Goal: Transaction & Acquisition: Obtain resource

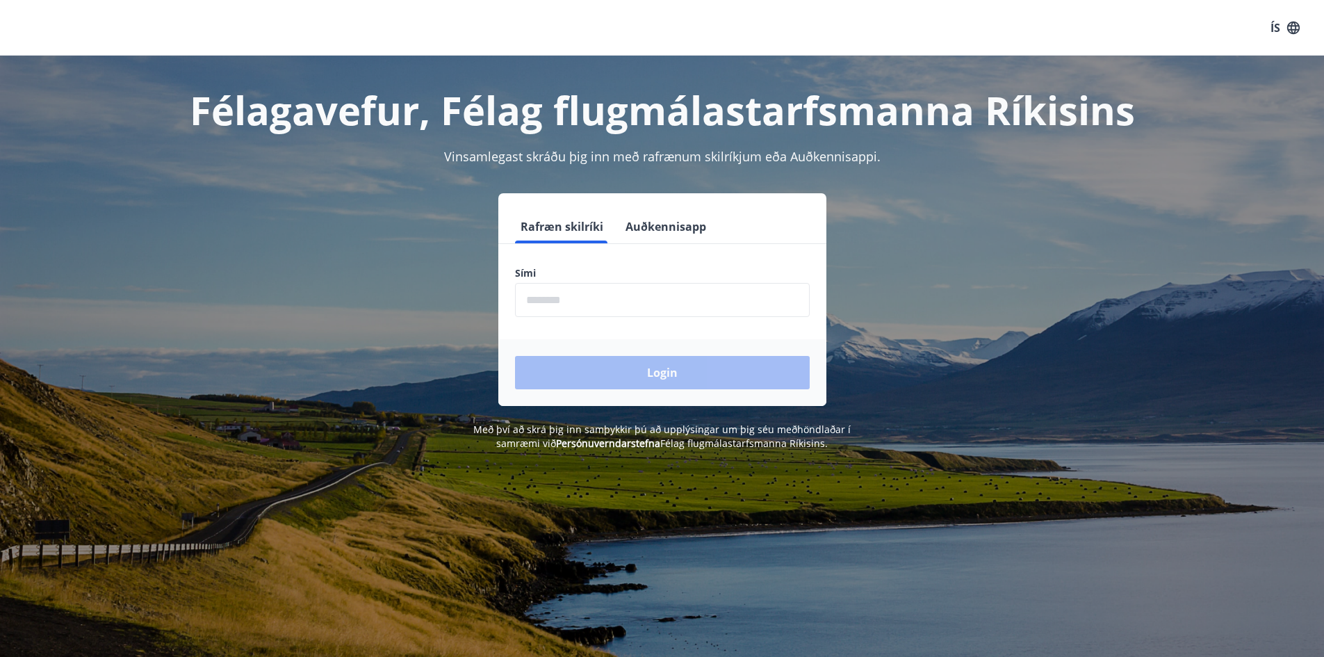
click at [575, 307] on input "phone" at bounding box center [662, 300] width 295 height 34
type input "********"
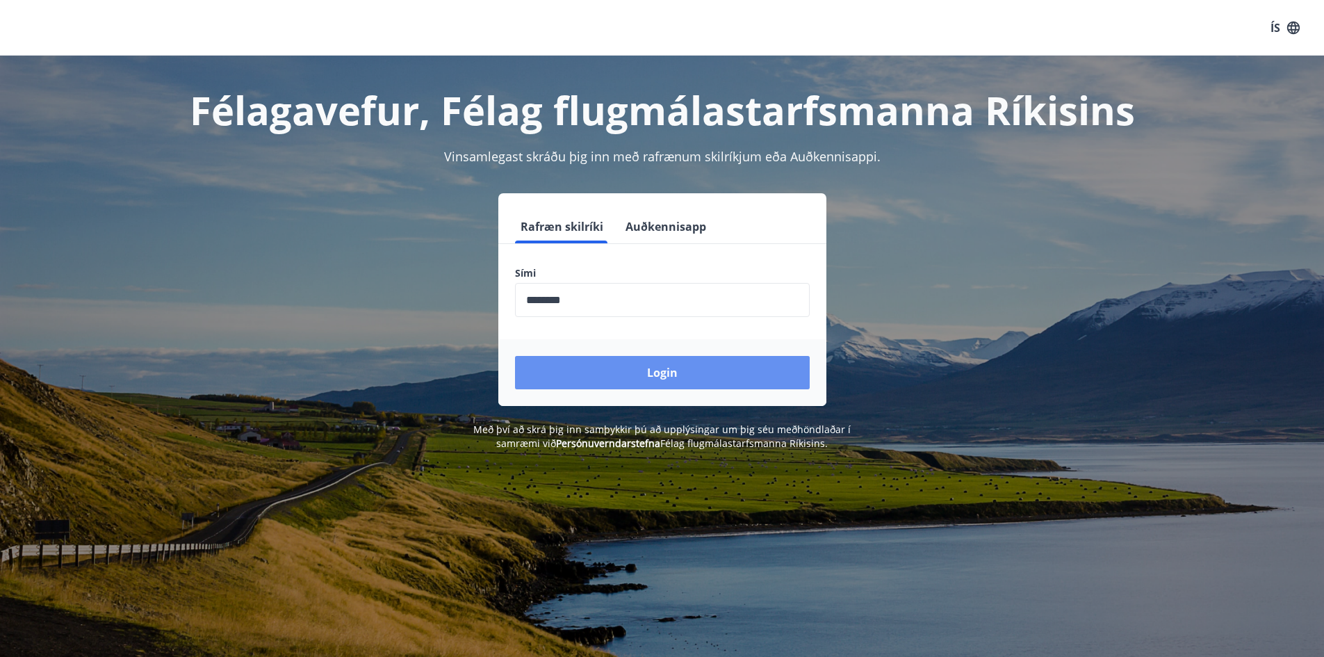
click at [636, 370] on button "Login" at bounding box center [662, 372] width 295 height 33
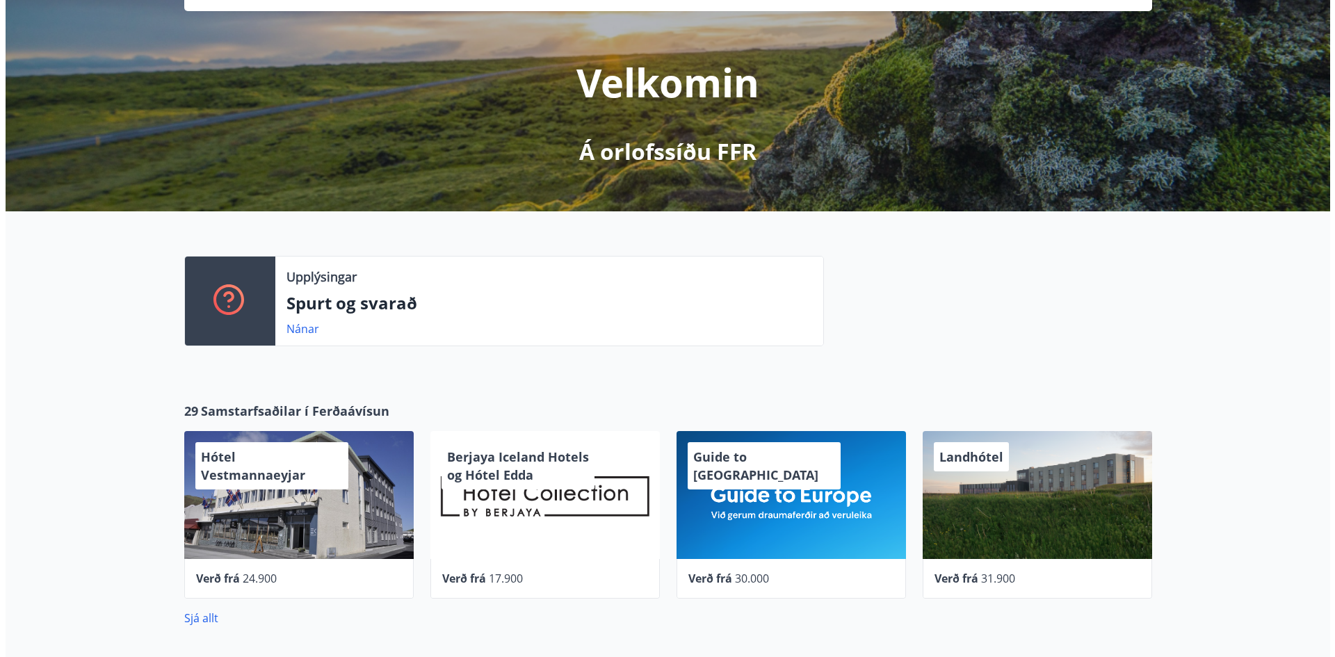
scroll to position [139, 0]
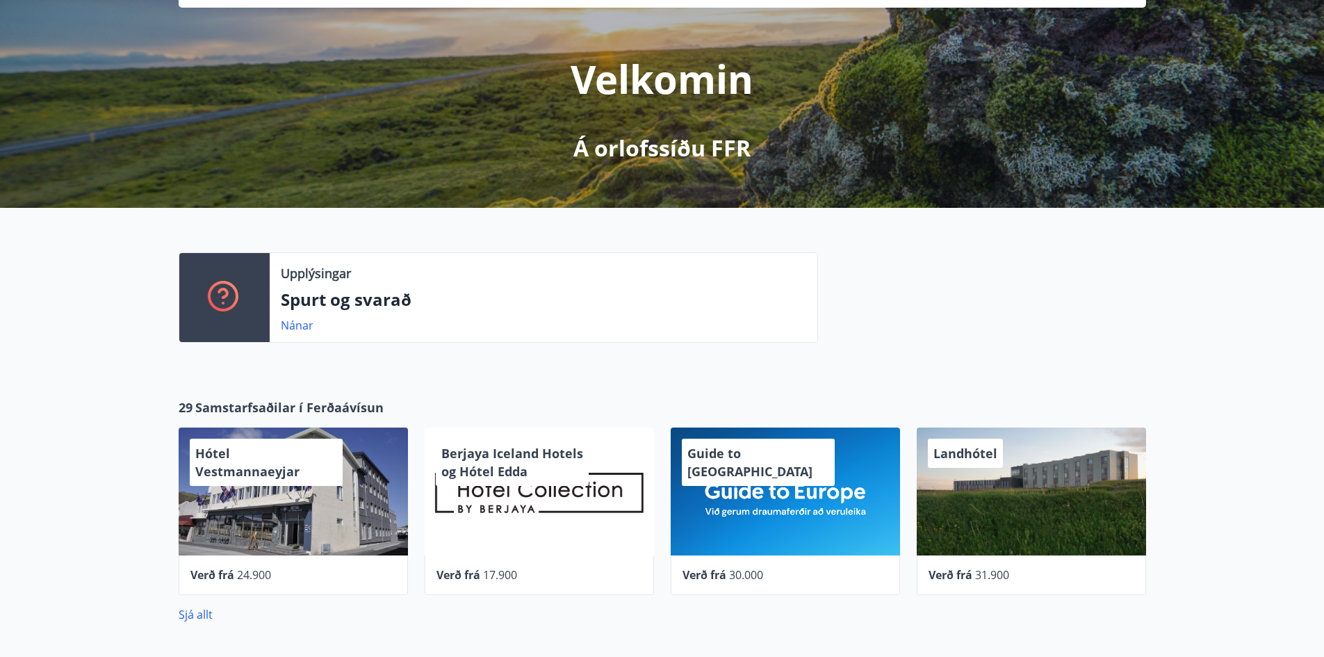
click at [505, 519] on div "Berjaya Iceland Hotels og Hótel Edda" at bounding box center [539, 491] width 229 height 128
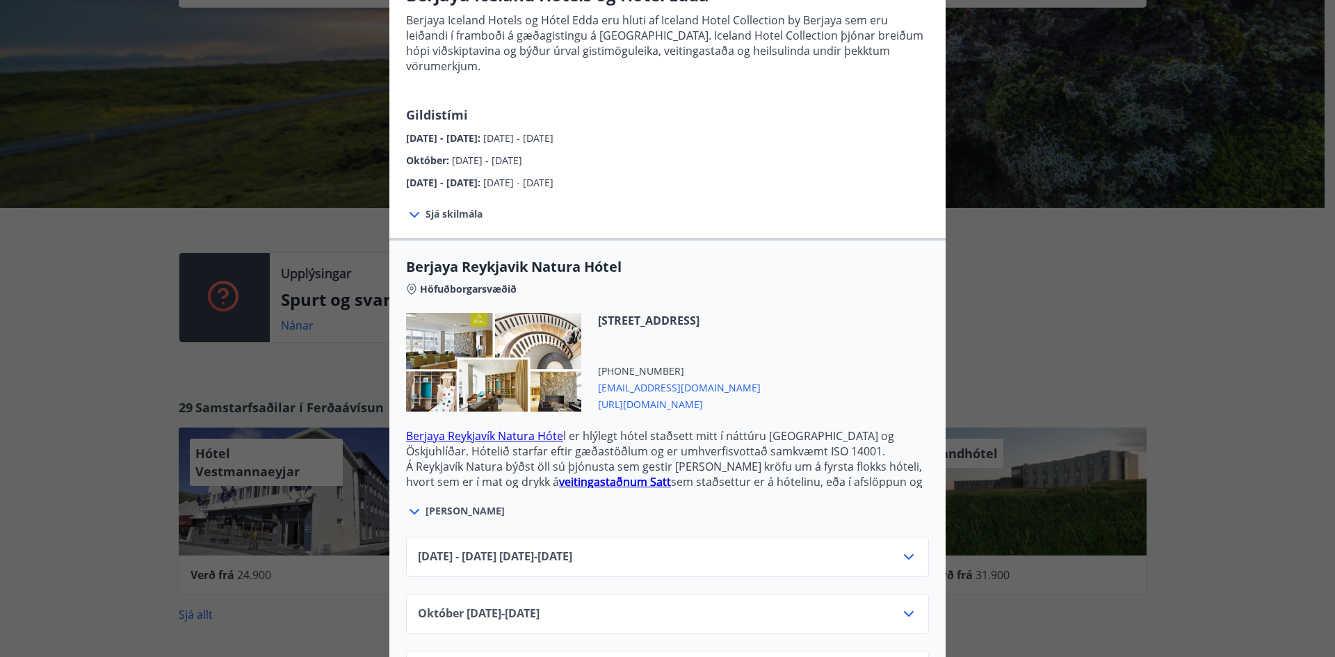
click at [906, 548] on icon at bounding box center [908, 556] width 17 height 17
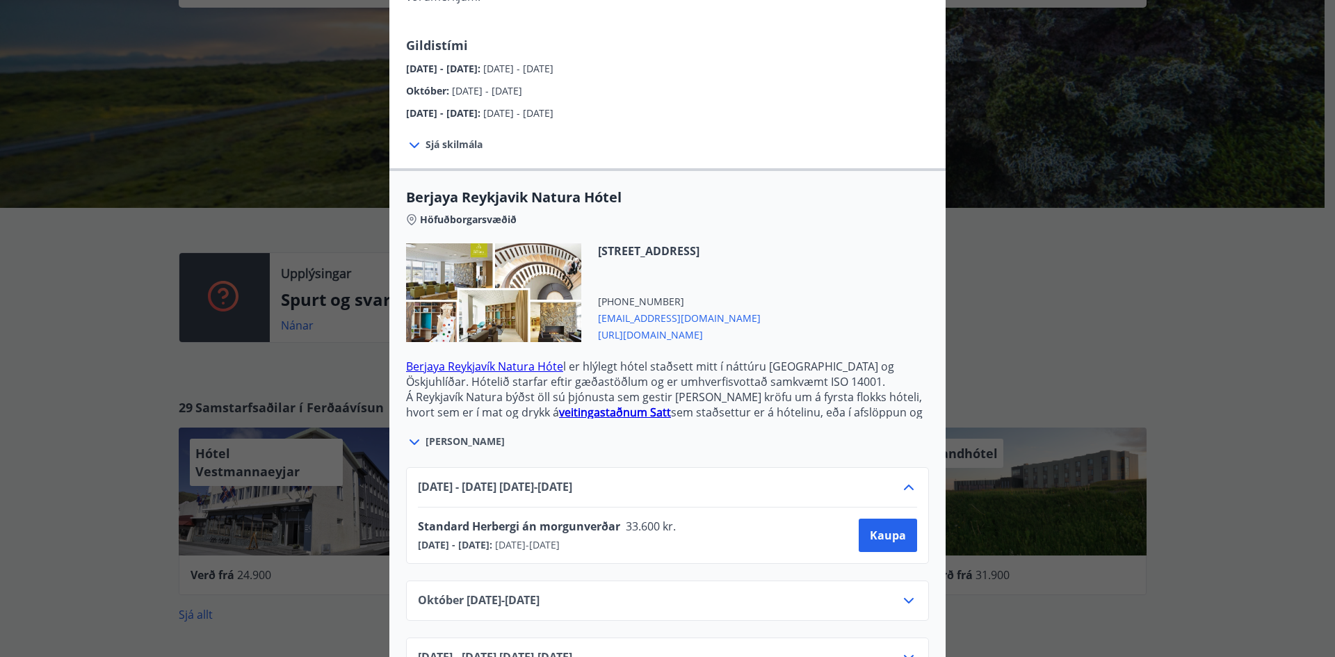
scroll to position [278, 0]
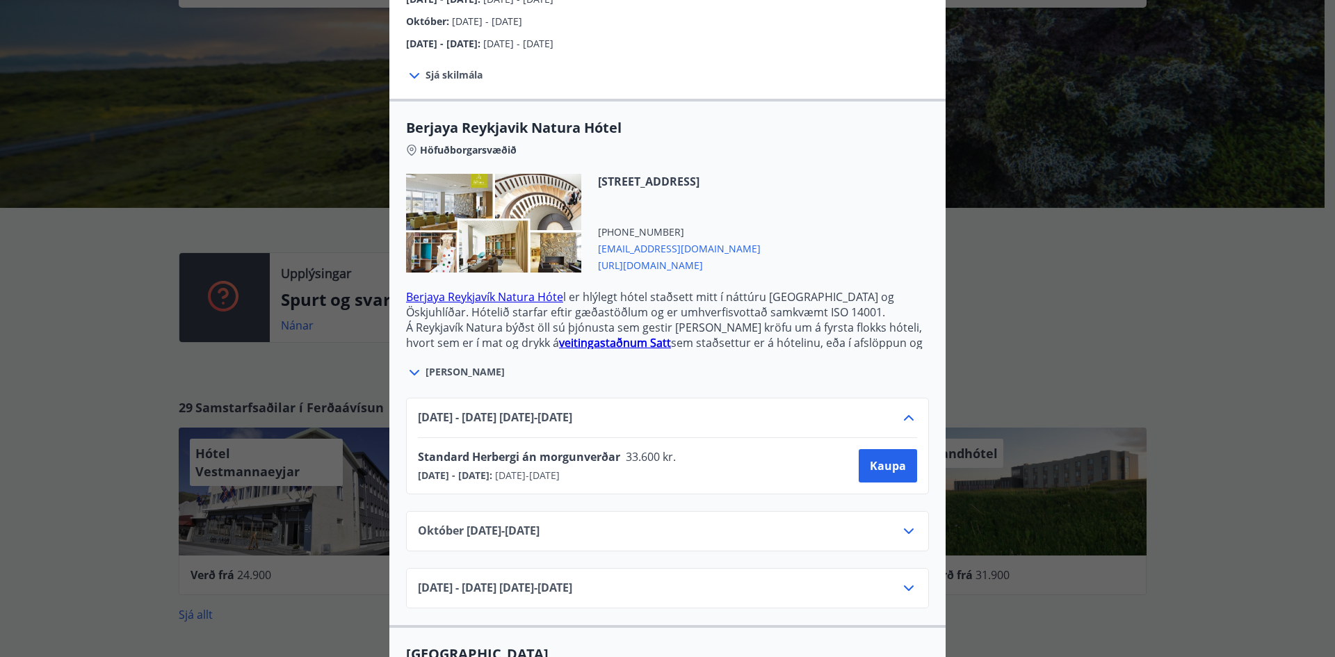
click at [904, 528] on icon at bounding box center [909, 531] width 10 height 6
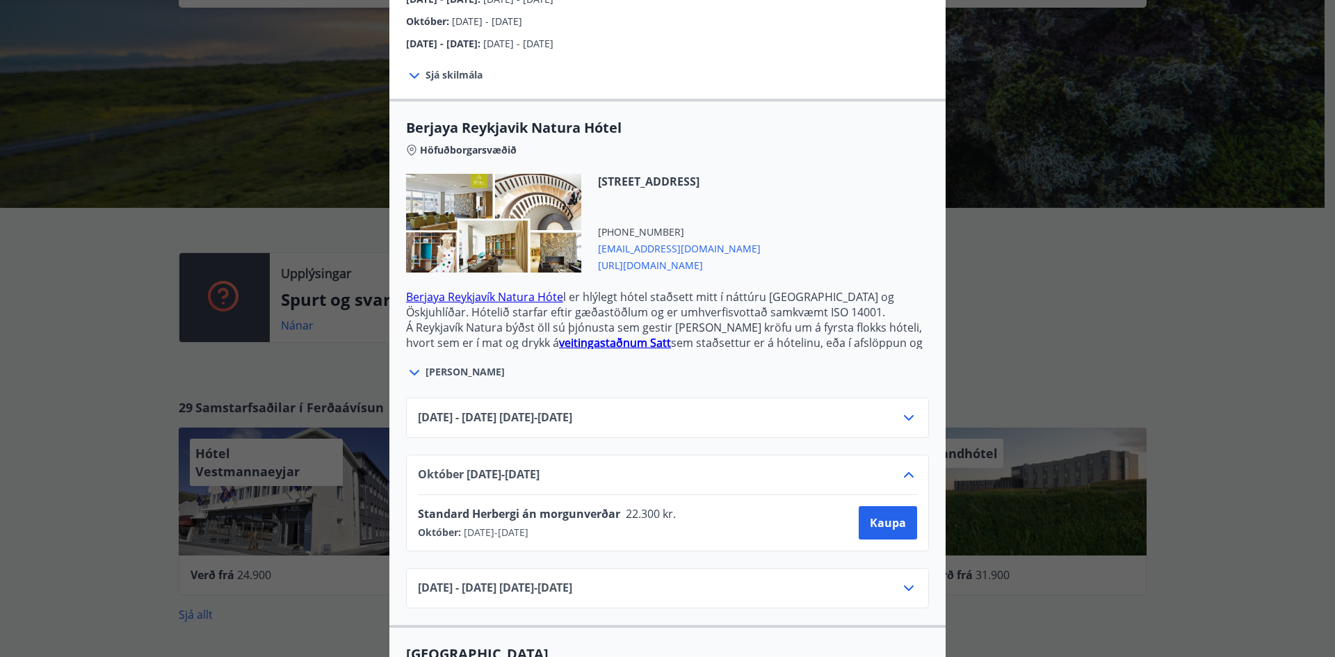
click at [903, 580] on icon at bounding box center [908, 588] width 17 height 17
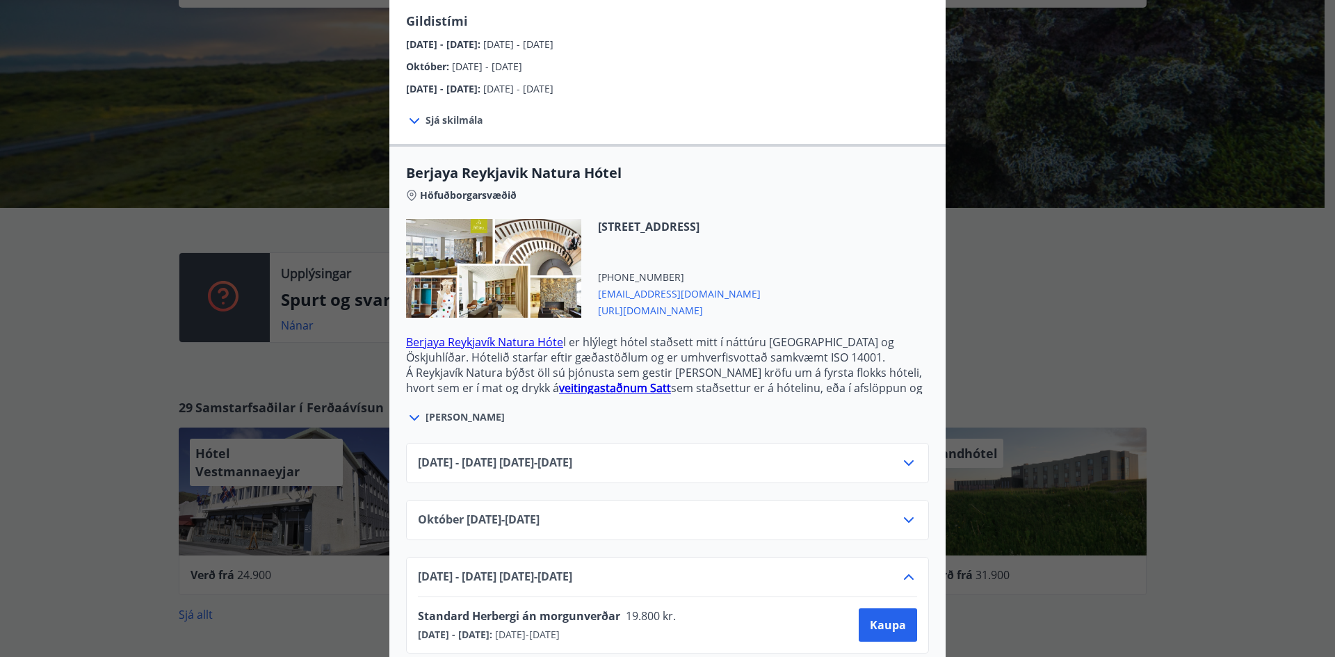
scroll to position [209, 0]
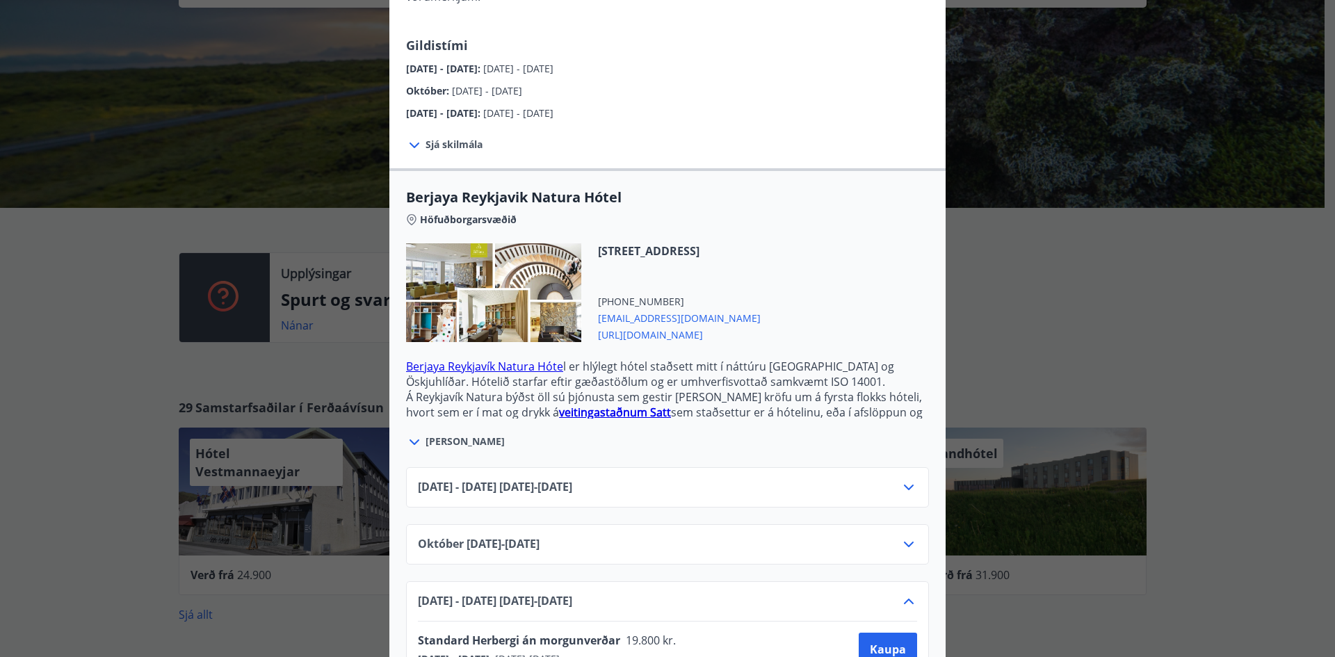
click at [900, 479] on icon at bounding box center [908, 487] width 17 height 17
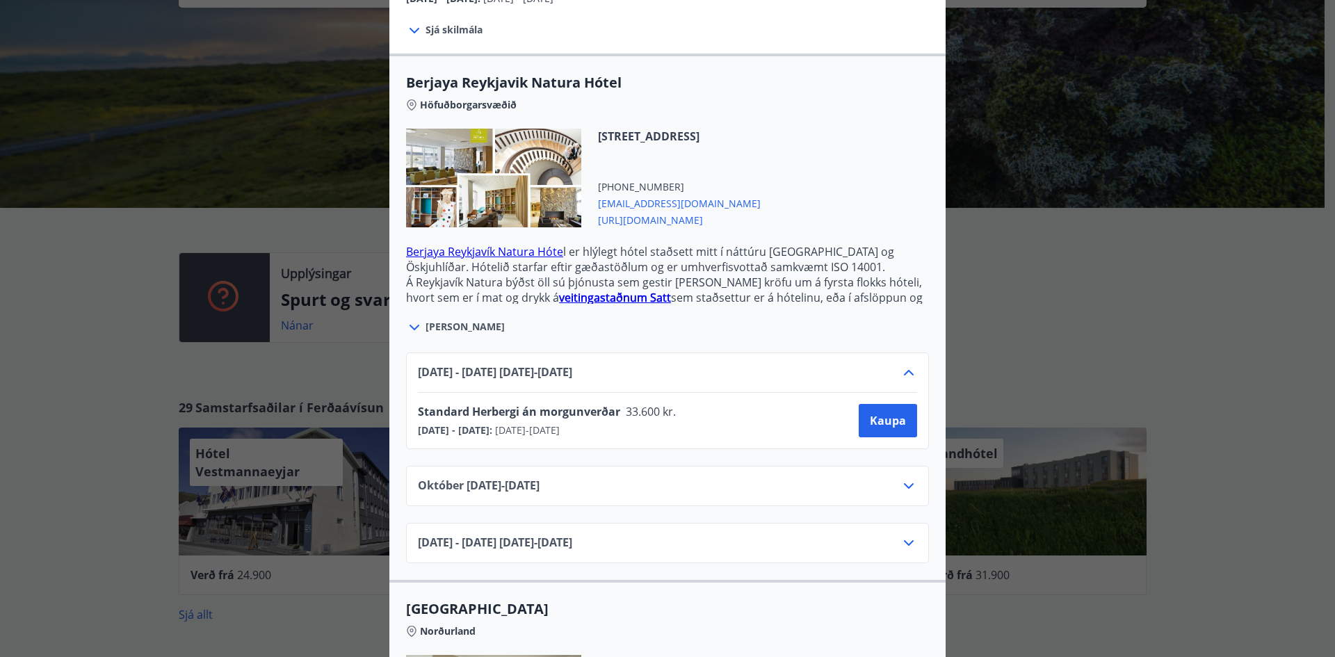
scroll to position [348, 0]
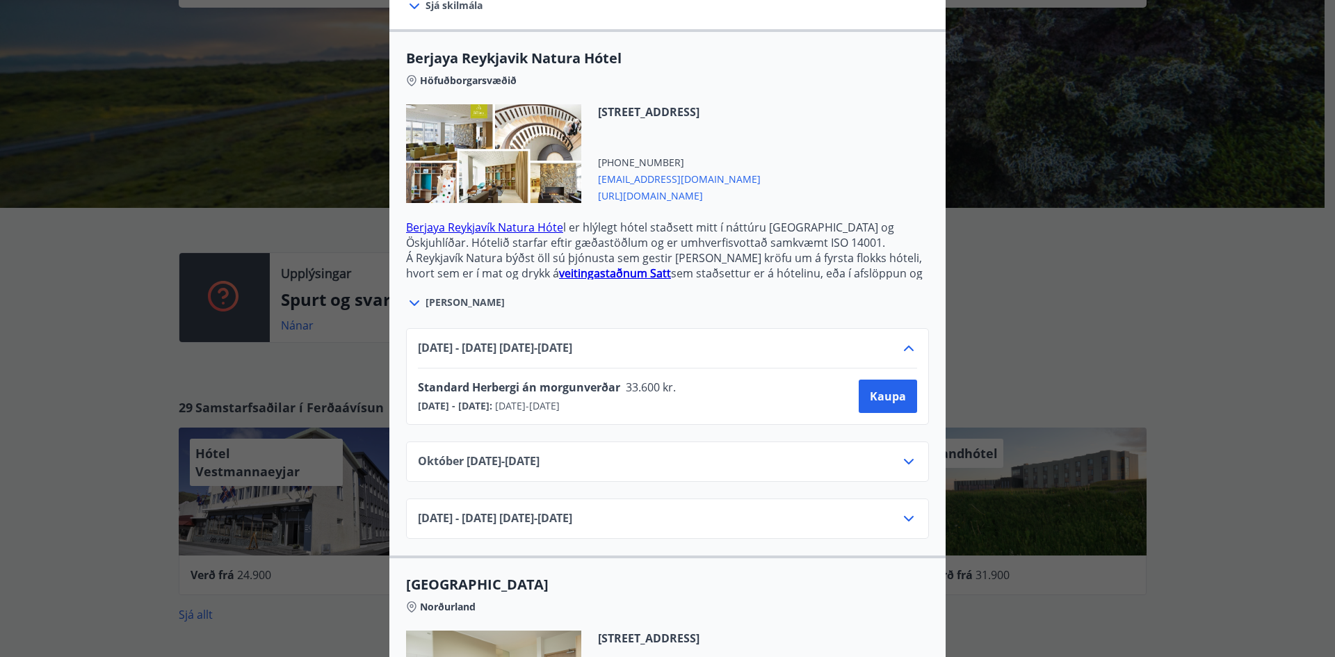
click at [487, 220] on link "Berjaya Reykjavík Natura Hóte" at bounding box center [484, 227] width 157 height 15
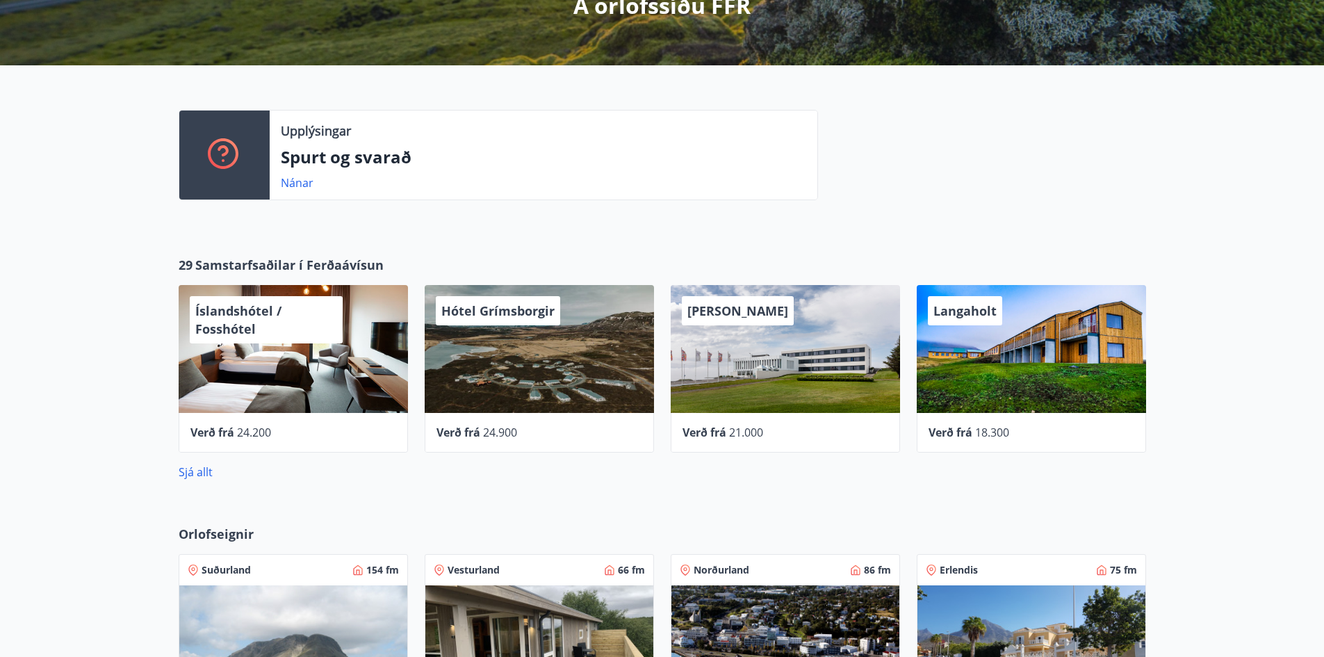
scroll to position [278, 0]
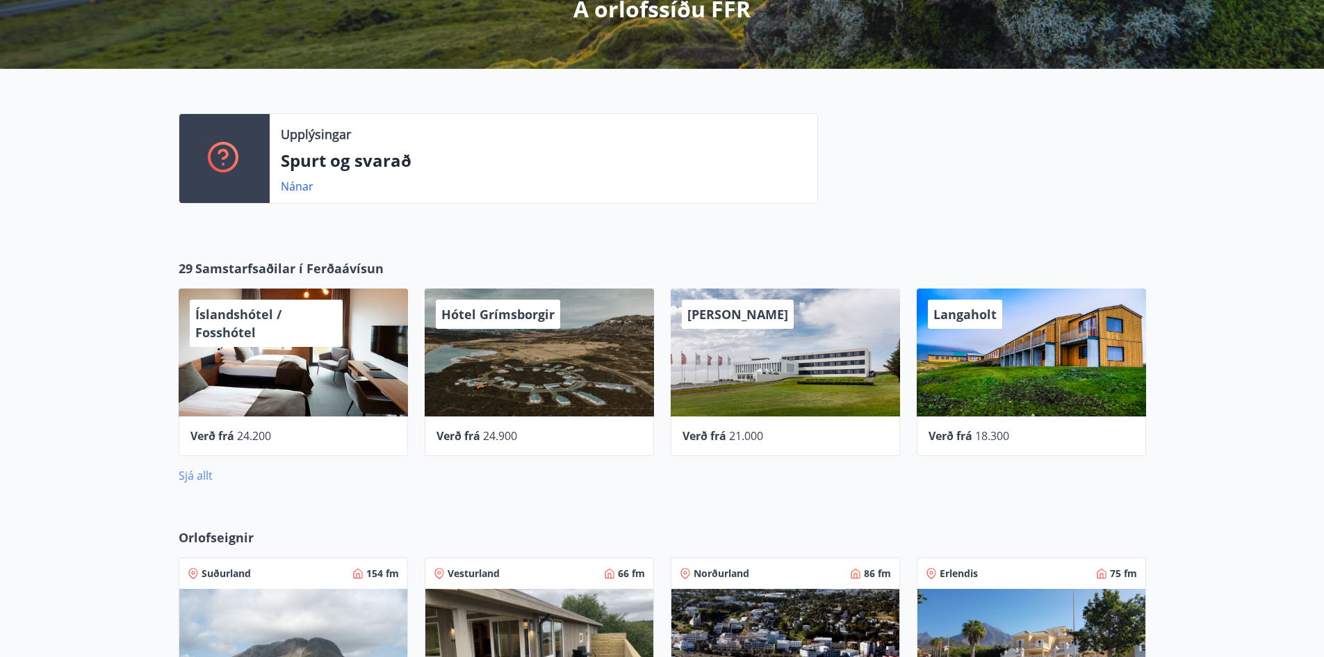
click at [206, 480] on link "Sjá allt" at bounding box center [196, 475] width 34 height 15
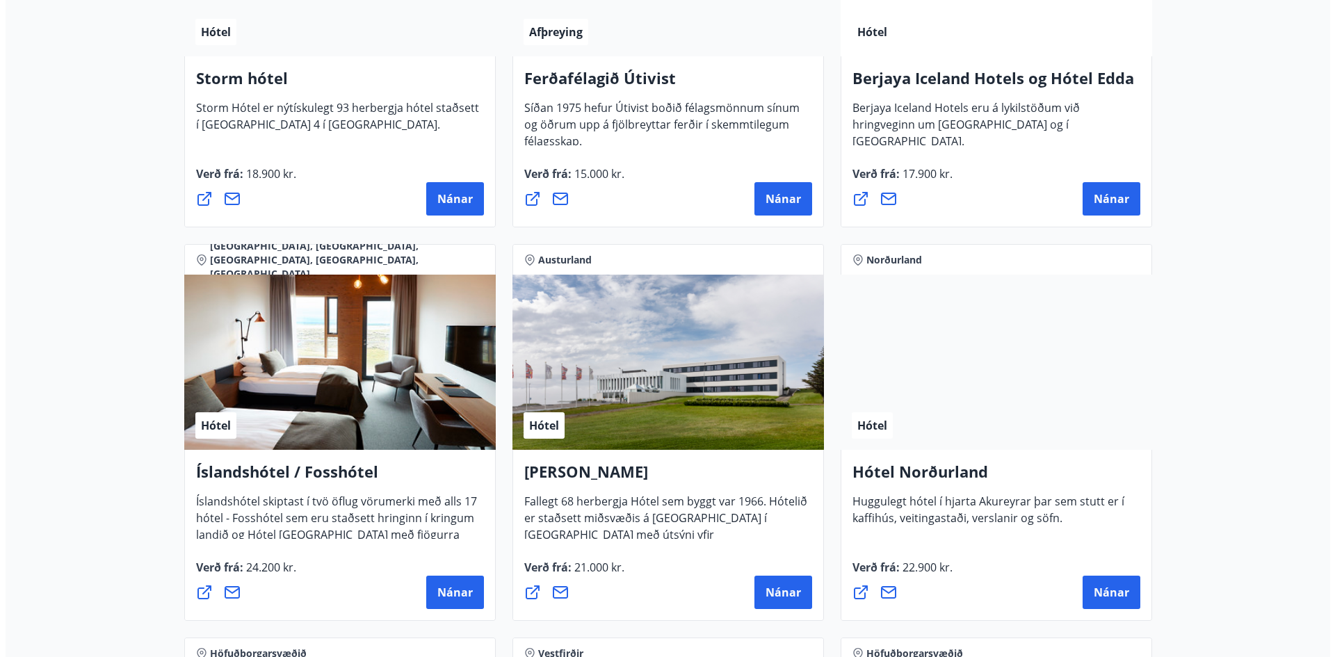
scroll to position [1599, 0]
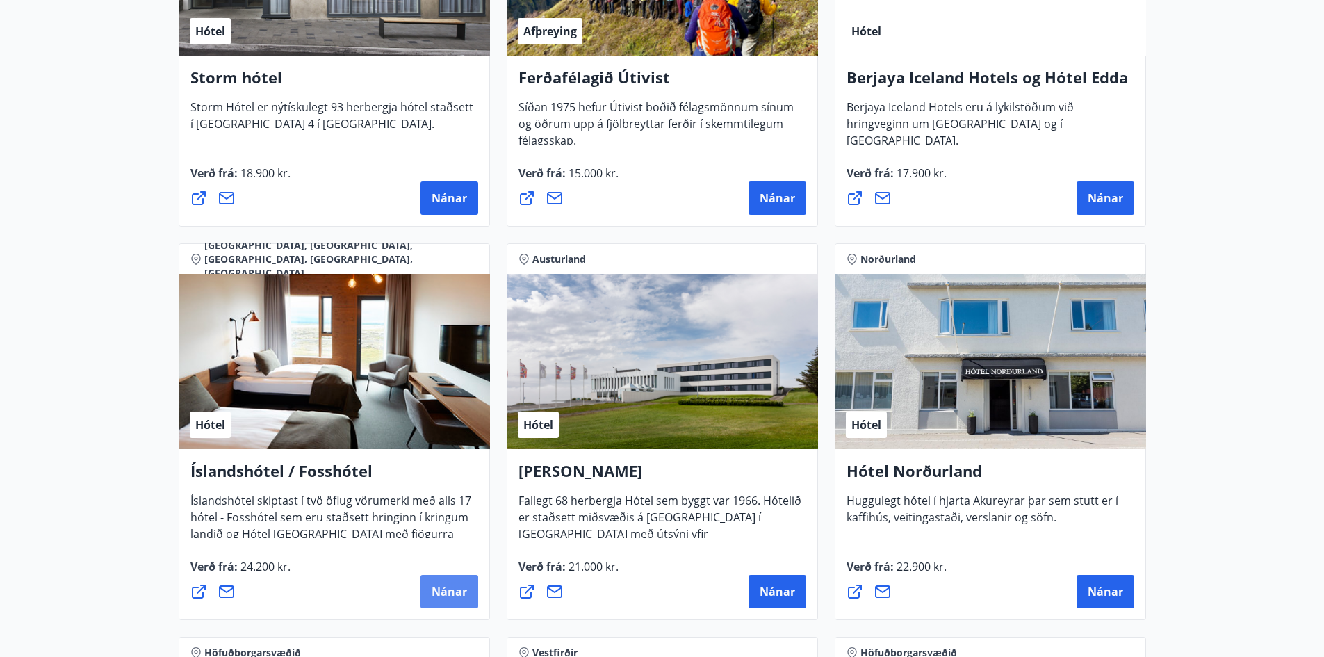
click at [466, 589] on span "Nánar" at bounding box center [449, 591] width 35 height 15
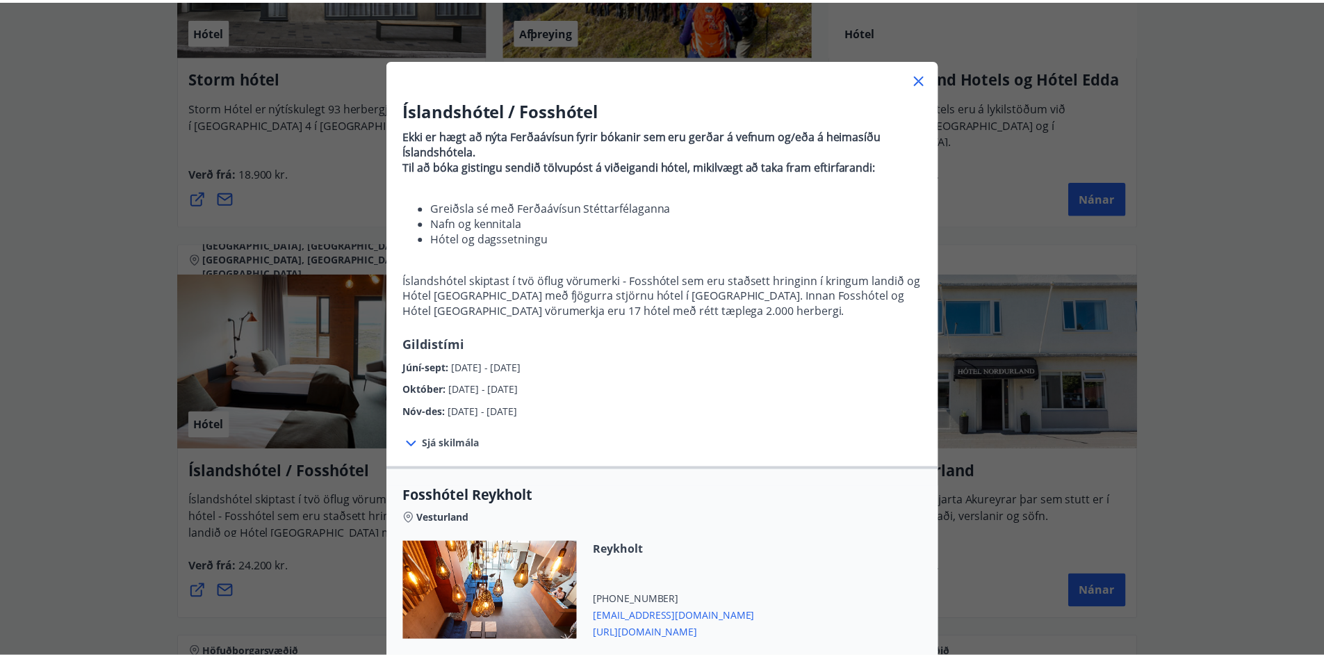
scroll to position [0, 0]
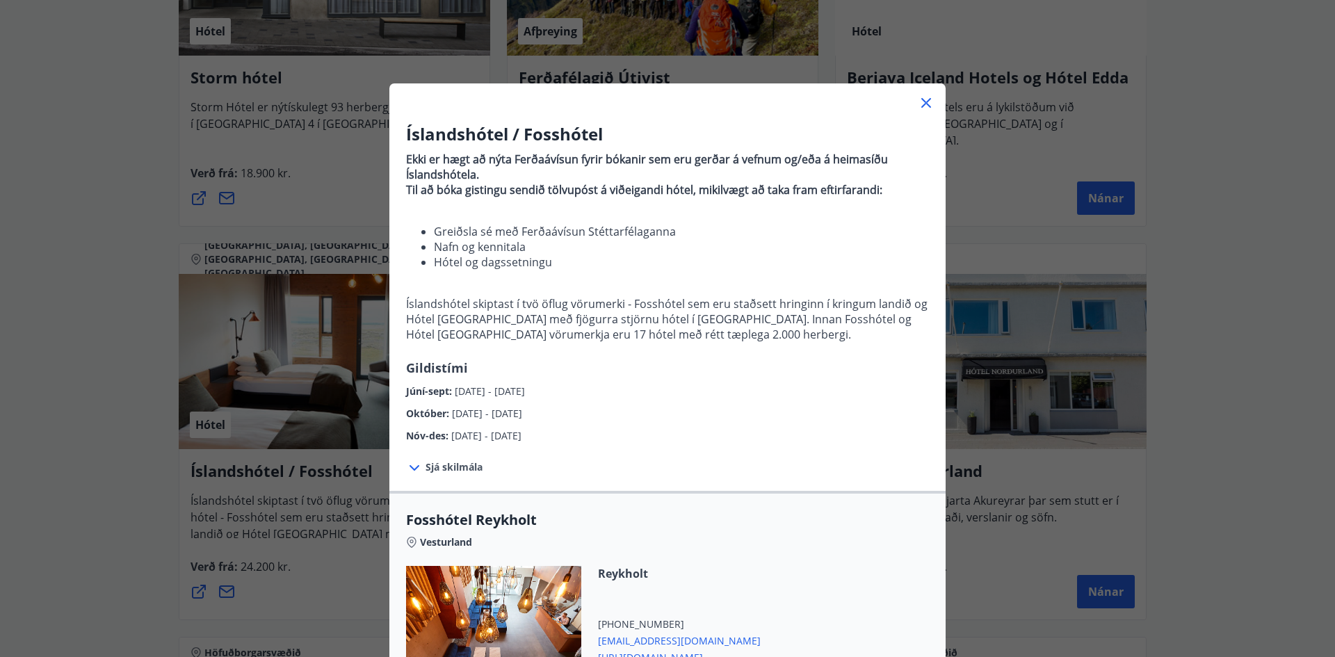
click at [921, 102] on icon at bounding box center [926, 103] width 10 height 10
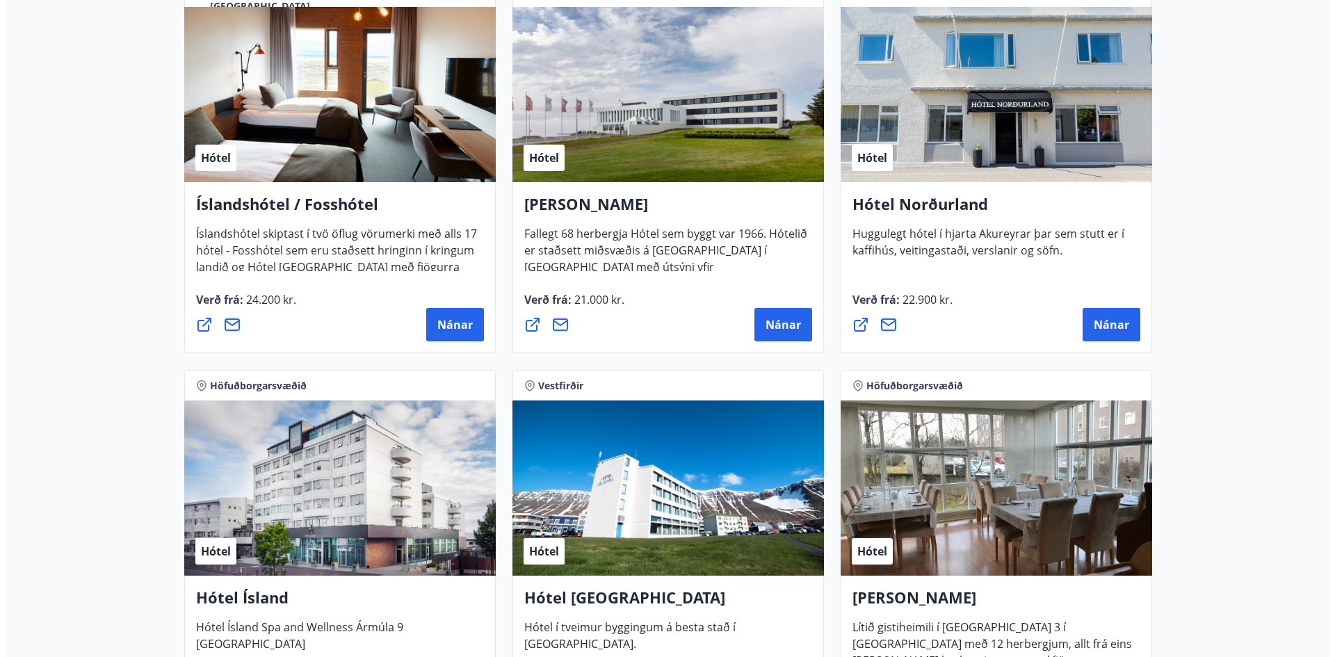
scroll to position [1877, 0]
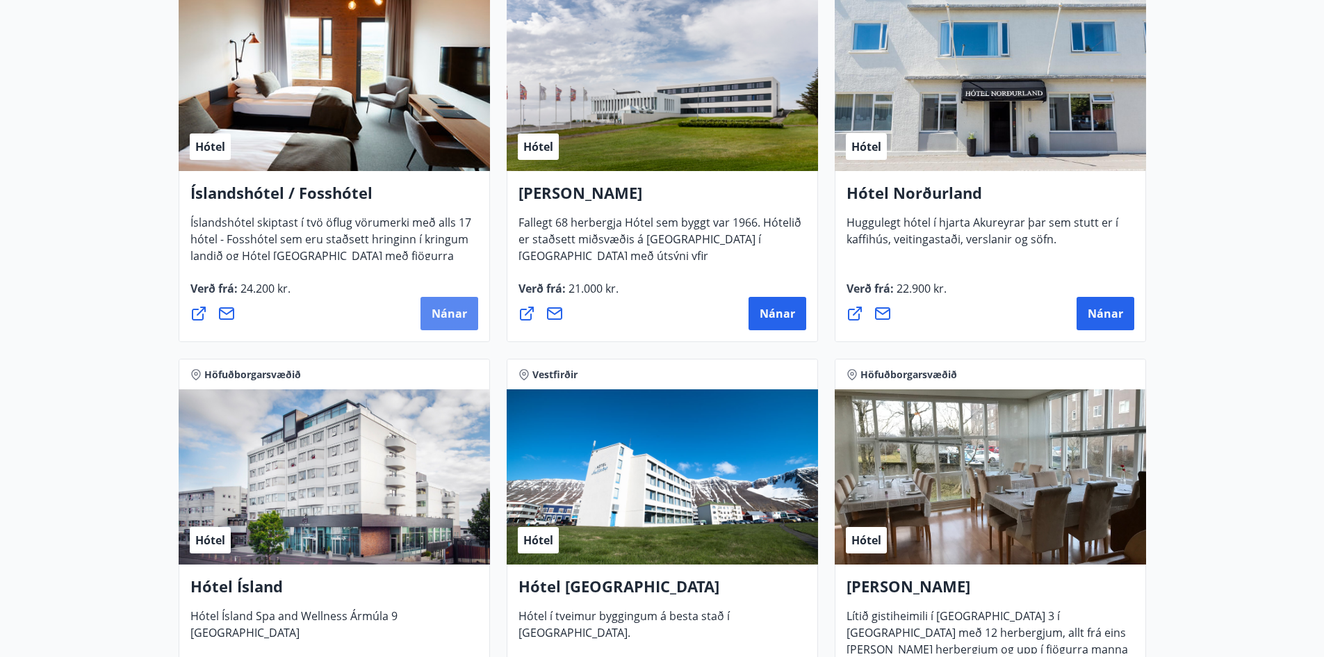
click at [464, 320] on span "Nánar" at bounding box center [449, 313] width 35 height 15
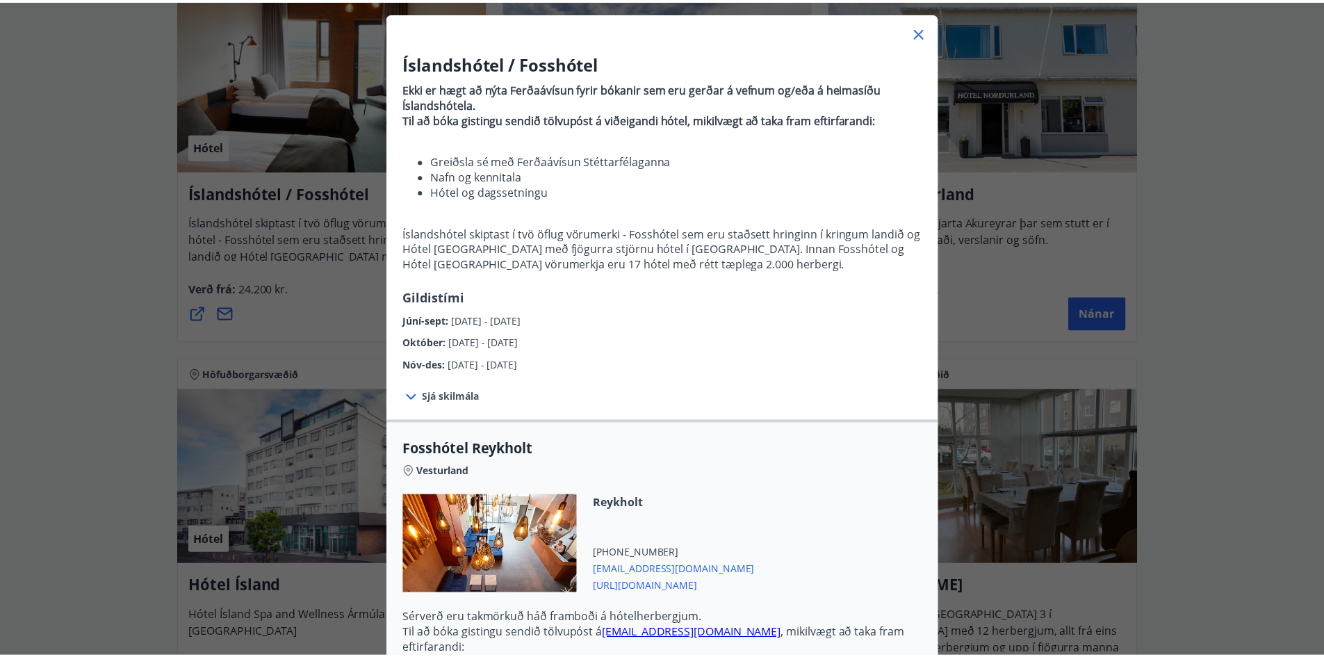
scroll to position [0, 0]
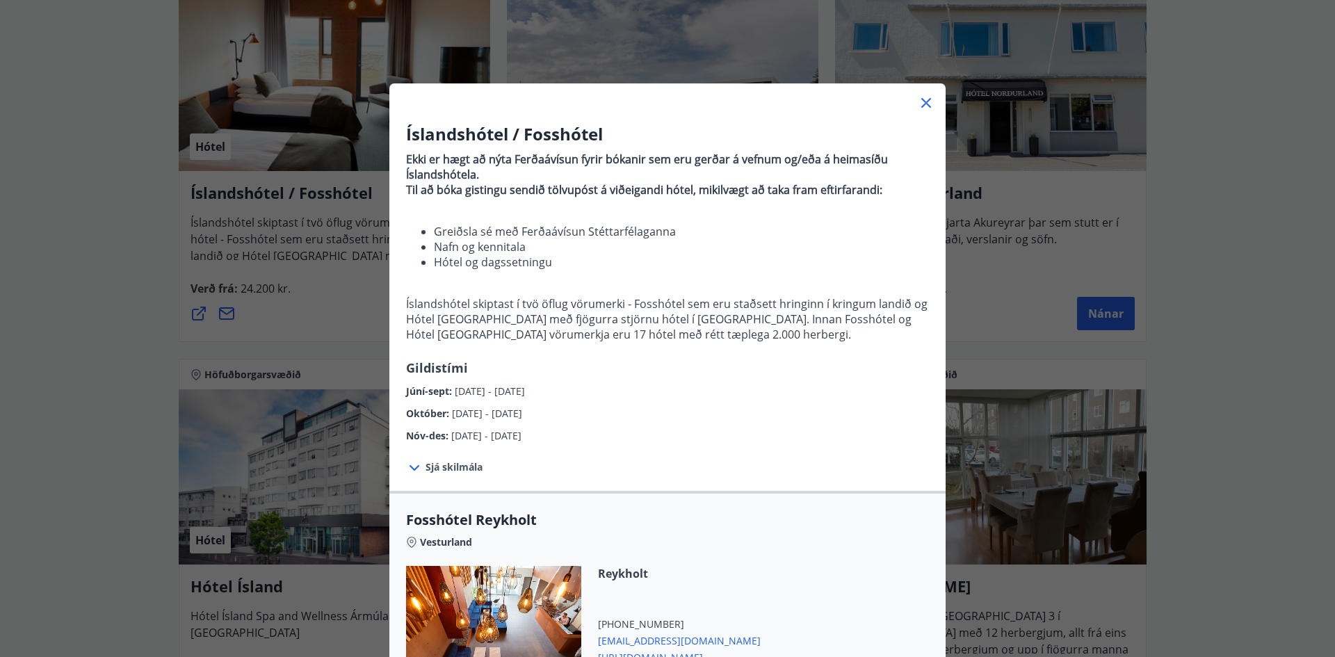
click at [925, 101] on icon at bounding box center [926, 103] width 17 height 17
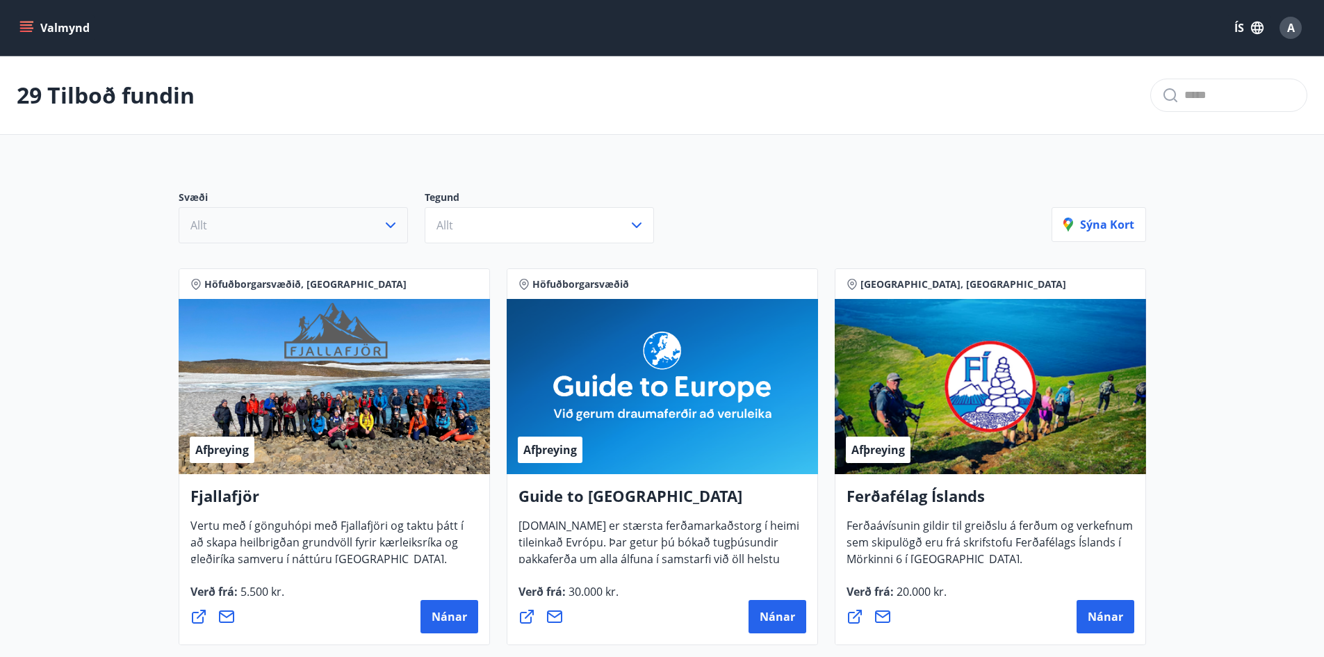
click at [391, 225] on icon "button" at bounding box center [390, 225] width 17 height 17
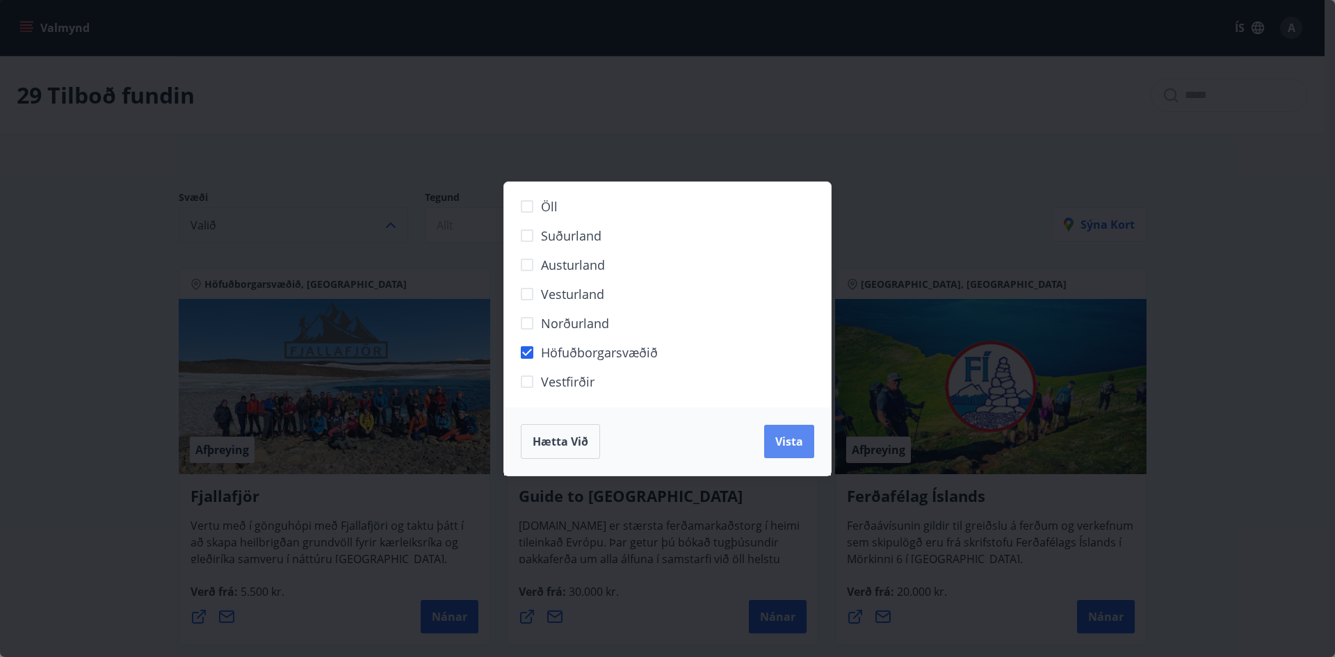
click at [785, 441] on span "Vista" at bounding box center [789, 441] width 28 height 15
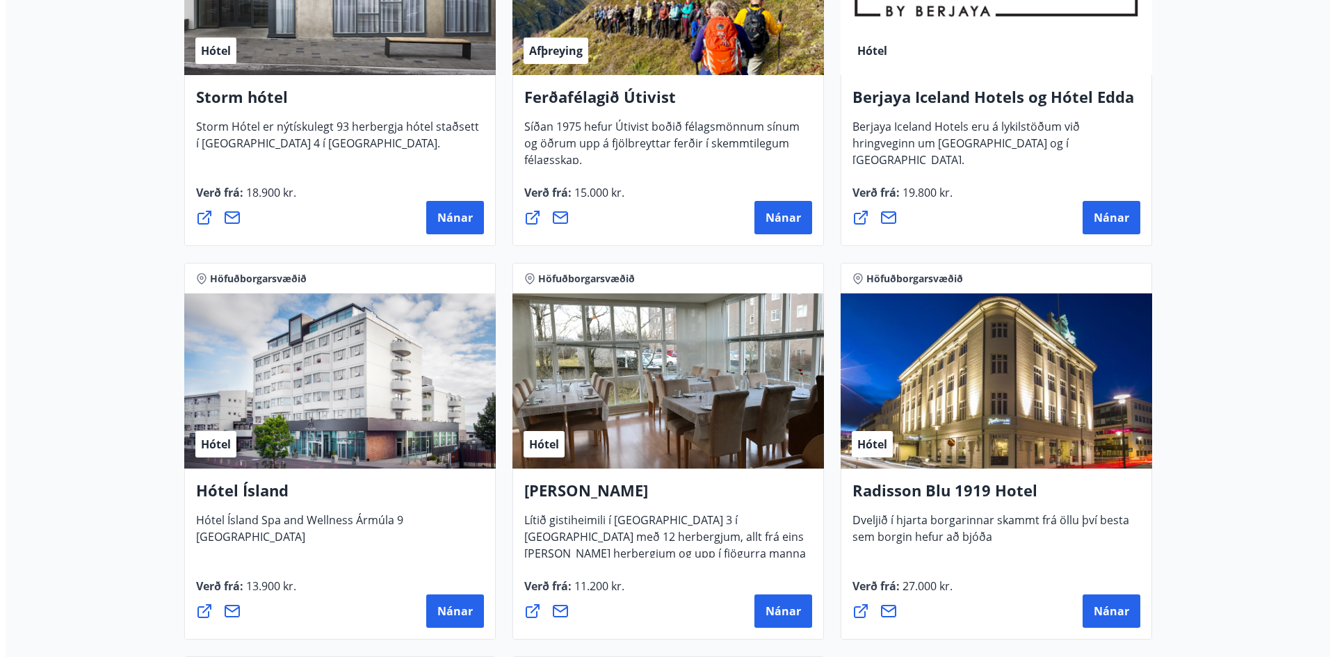
scroll to position [832, 0]
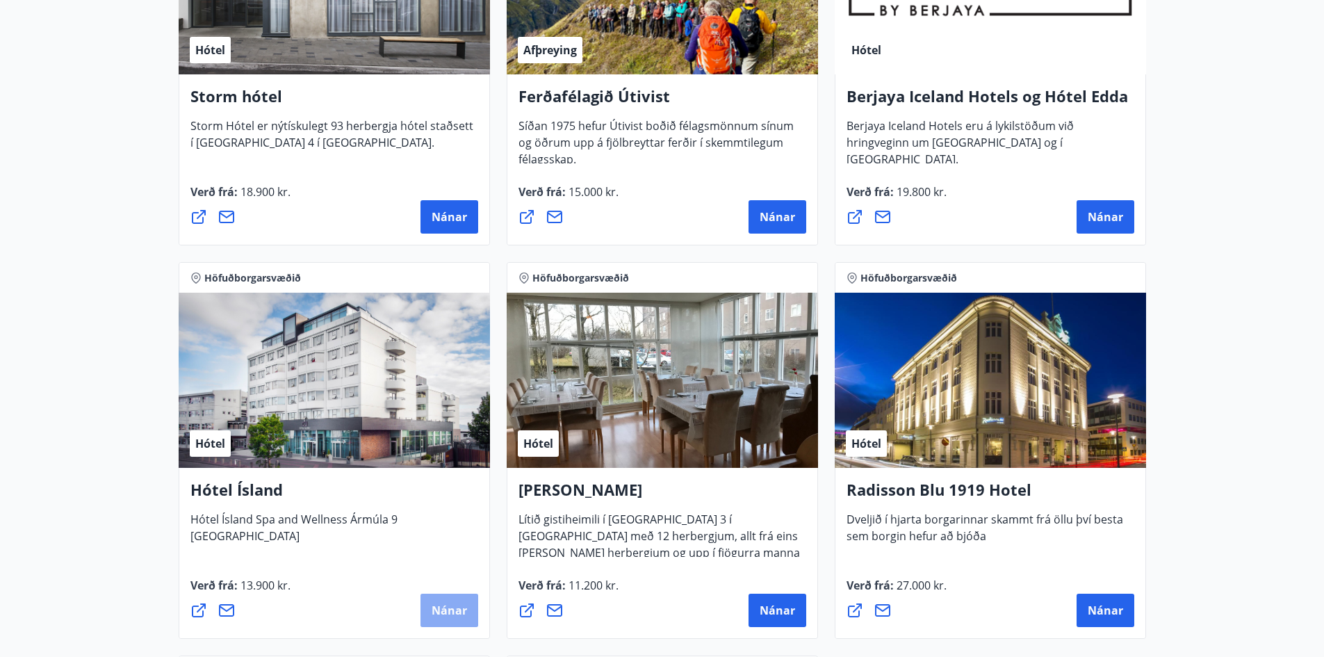
click at [462, 609] on span "Nánar" at bounding box center [449, 610] width 35 height 15
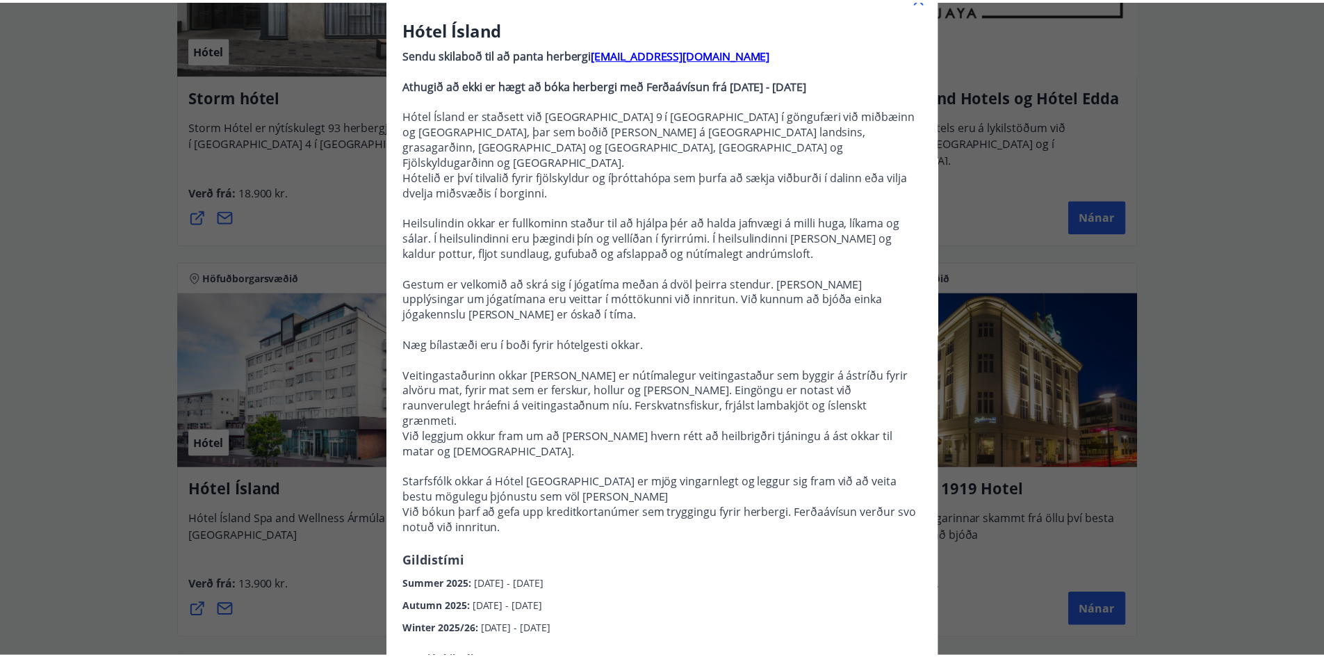
scroll to position [0, 0]
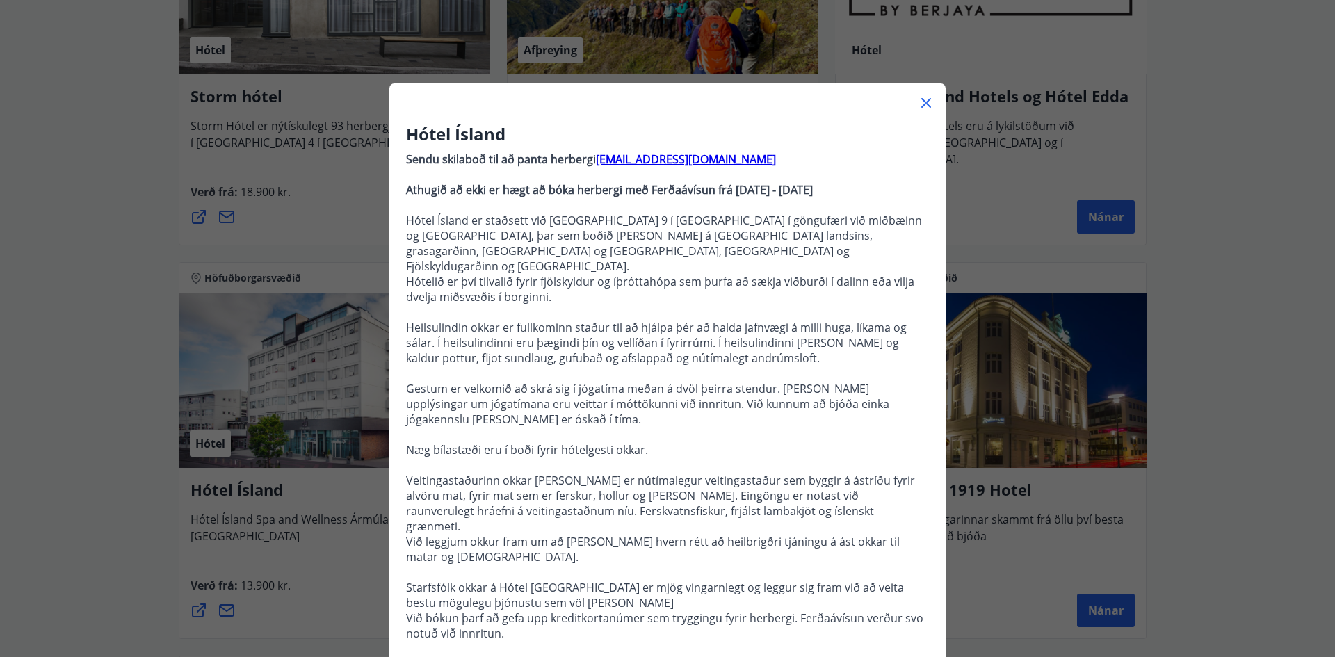
click at [920, 108] on icon at bounding box center [926, 103] width 17 height 17
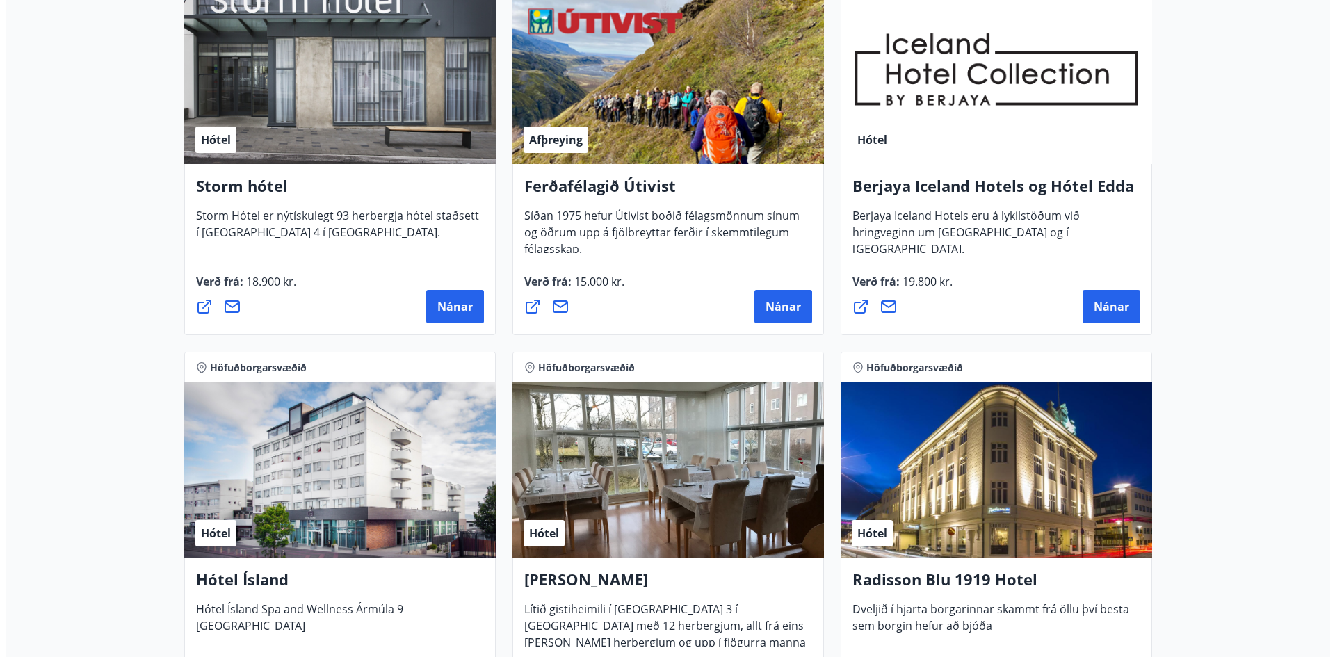
scroll to position [693, 0]
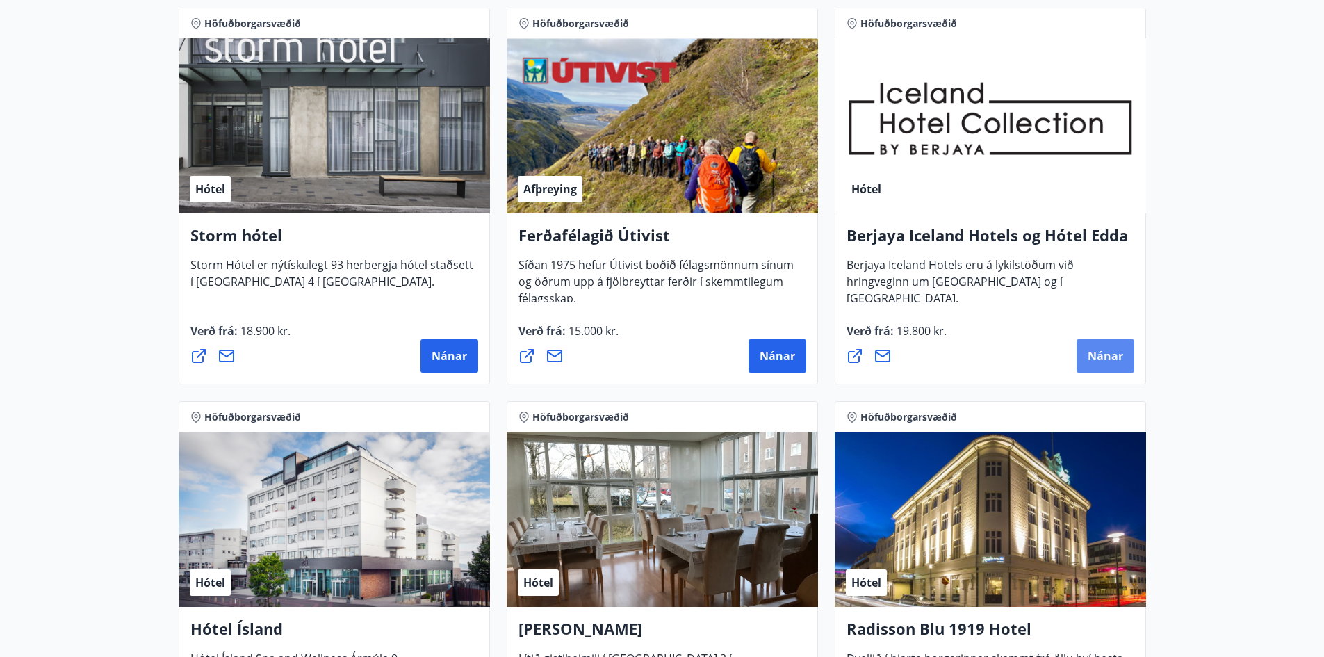
click at [1107, 354] on span "Nánar" at bounding box center [1105, 355] width 35 height 15
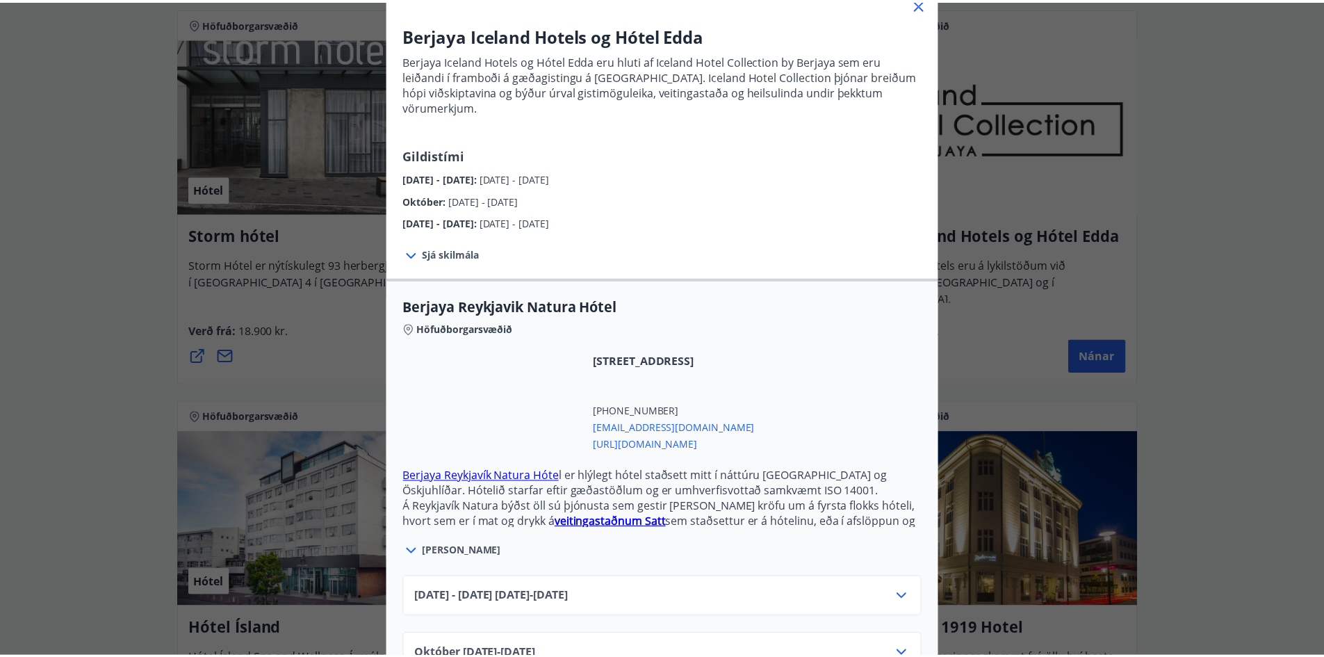
scroll to position [0, 0]
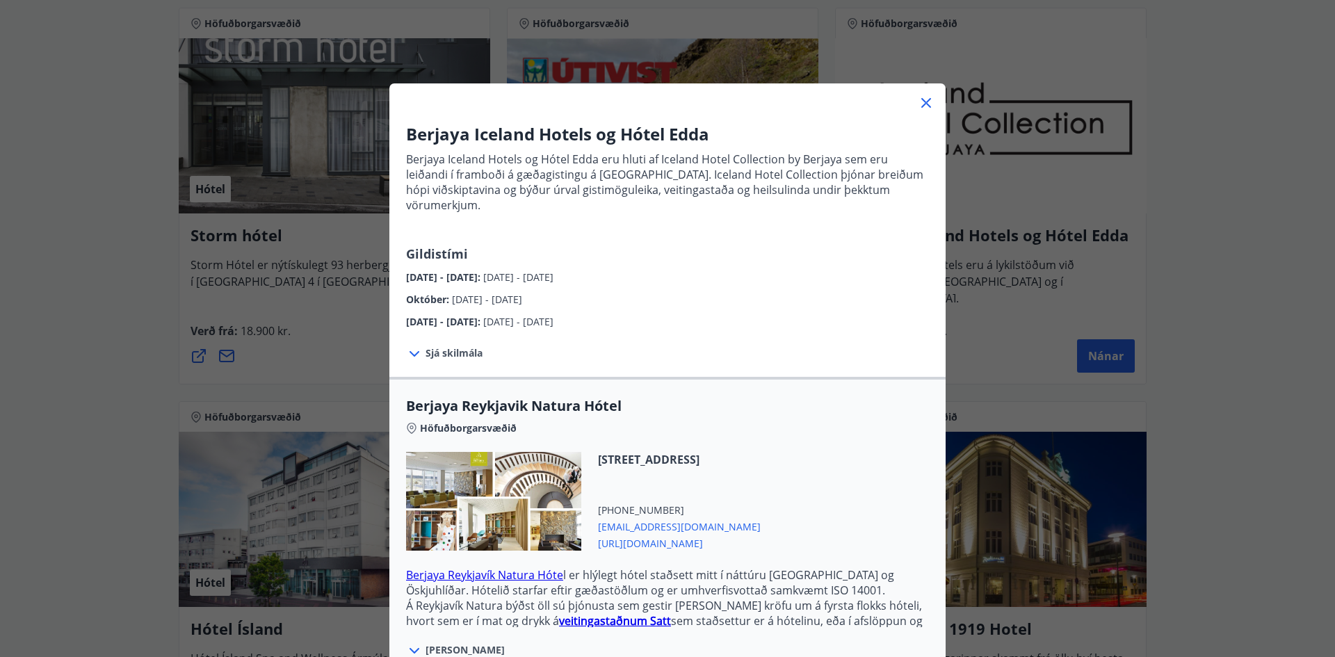
click at [924, 104] on icon at bounding box center [926, 103] width 17 height 17
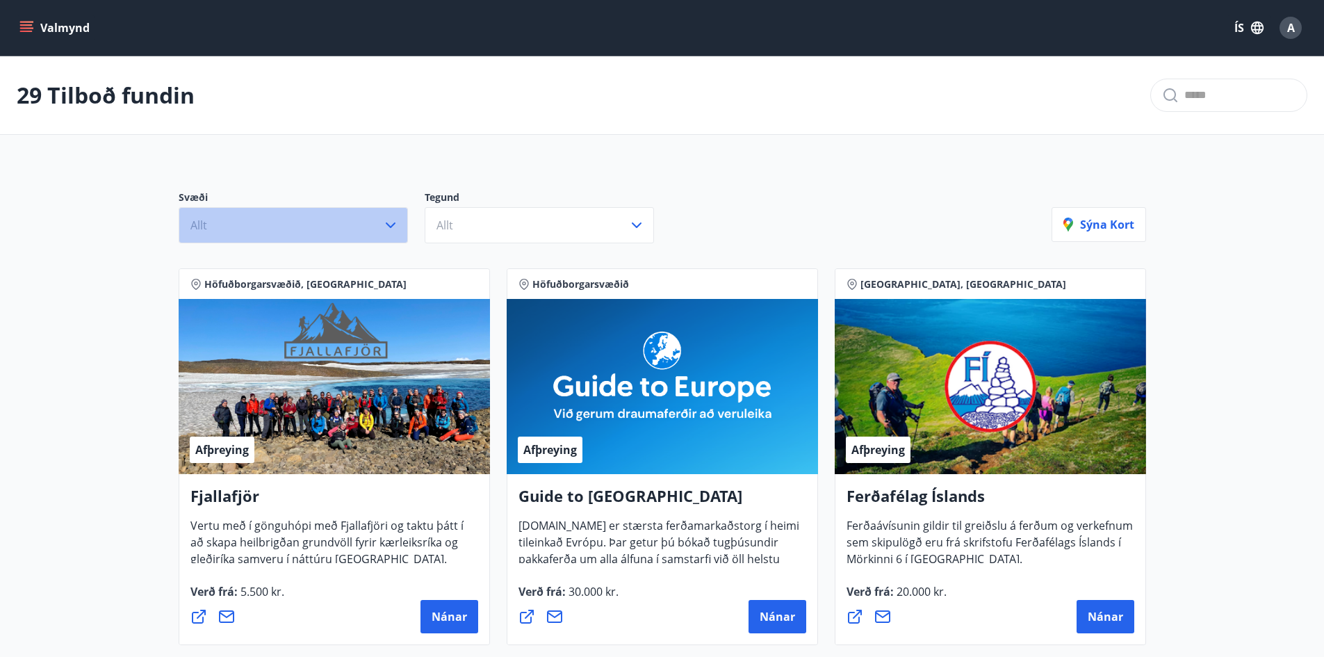
click at [398, 222] on icon "button" at bounding box center [390, 225] width 17 height 17
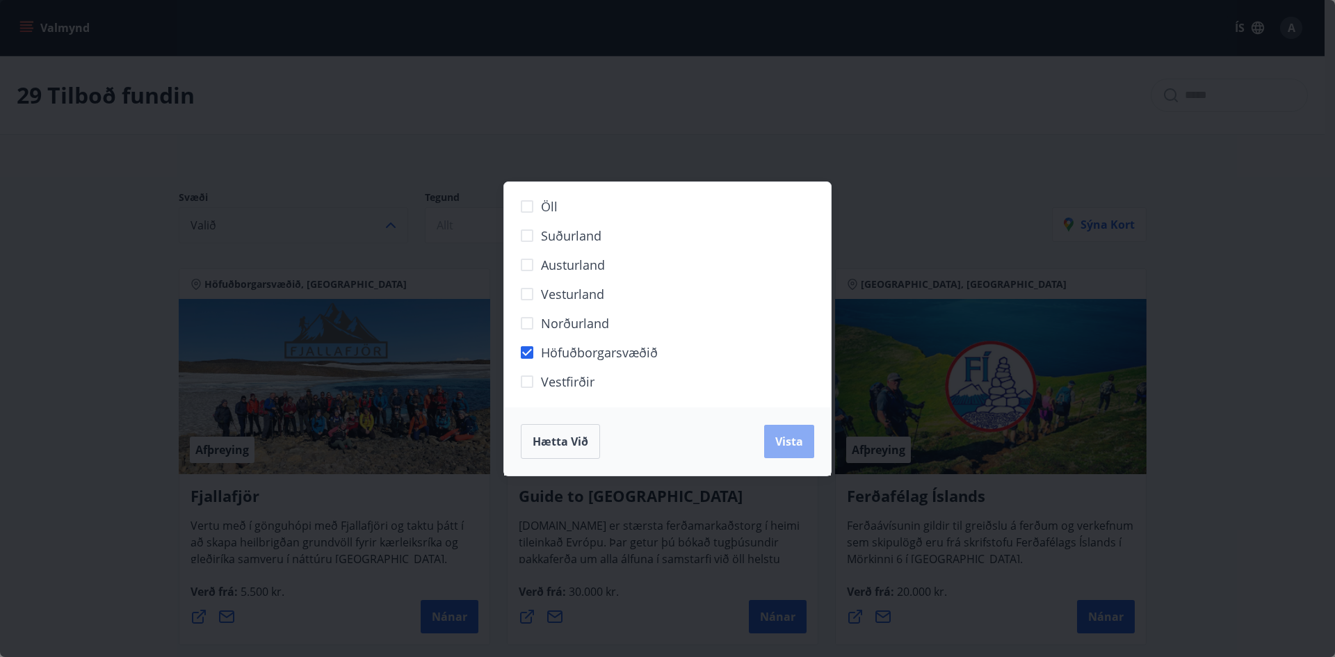
click at [785, 449] on button "Vista" at bounding box center [789, 441] width 50 height 33
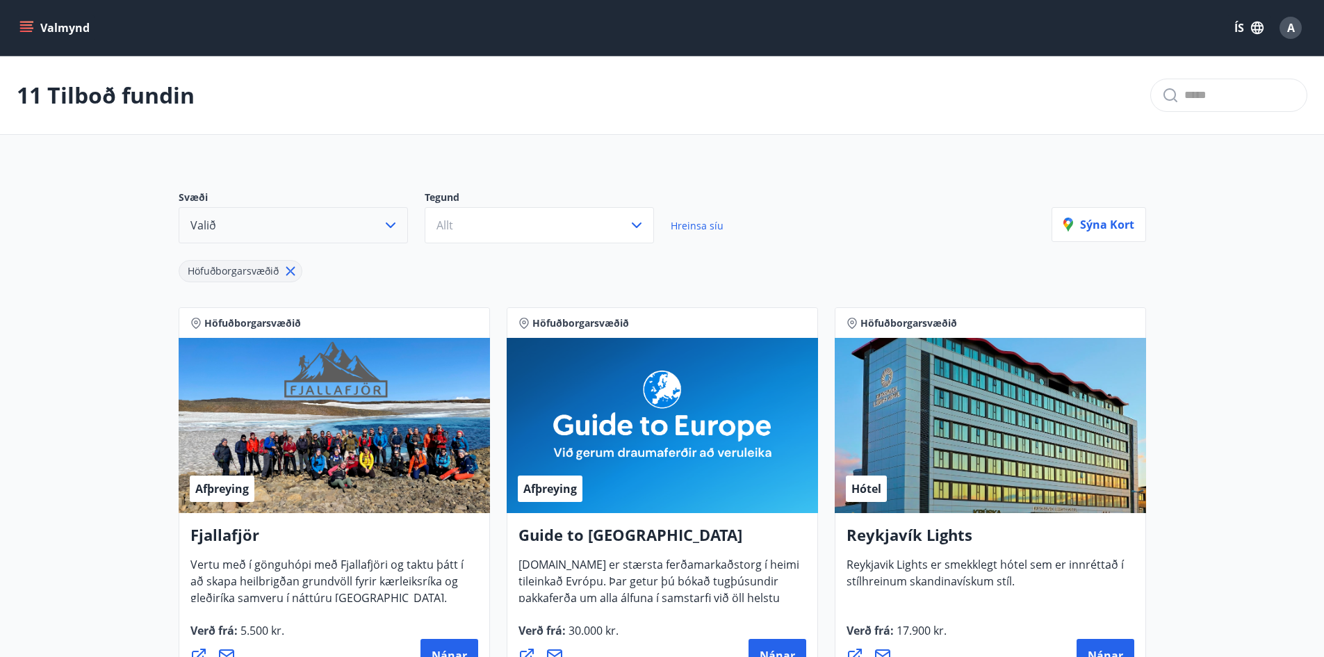
click at [21, 28] on icon "menu" at bounding box center [27, 27] width 15 height 1
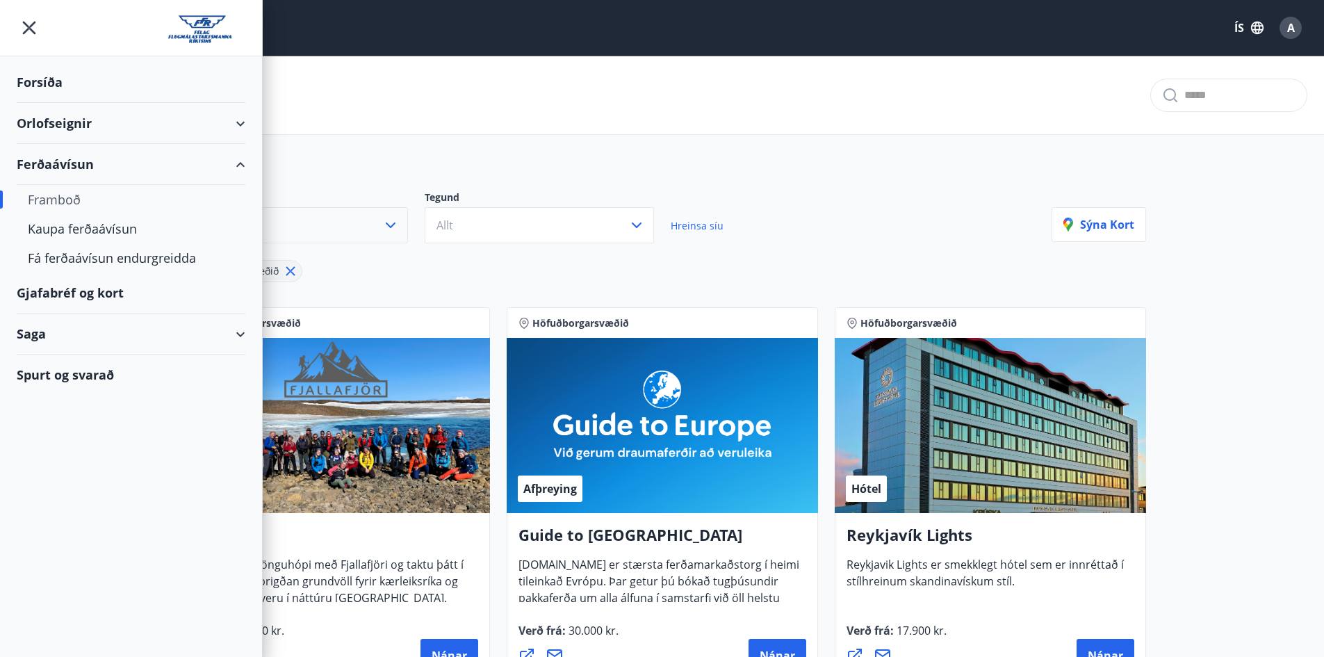
click at [100, 295] on div "Gjafabréf og kort" at bounding box center [131, 292] width 229 height 41
click at [95, 293] on div "Gjafabréf og kort" at bounding box center [131, 292] width 229 height 41
click at [51, 201] on div "Framboð" at bounding box center [131, 199] width 206 height 29
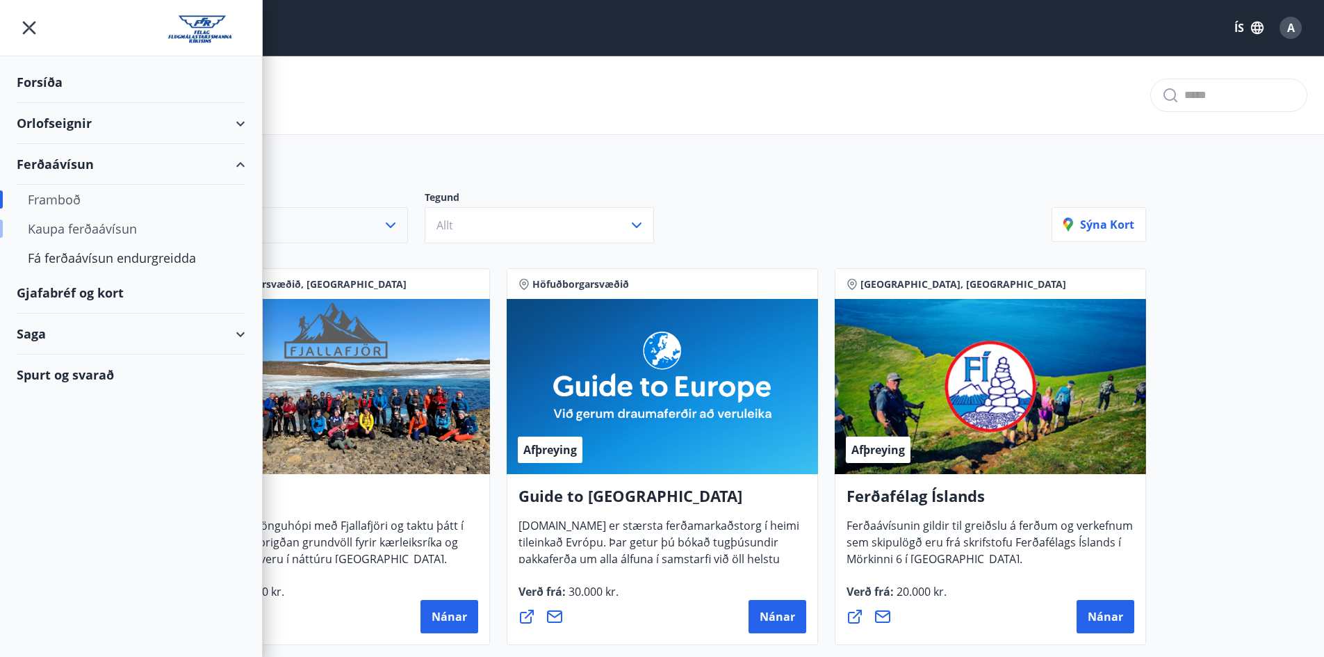
click at [137, 231] on div "Kaupa ferðaávísun" at bounding box center [131, 228] width 206 height 29
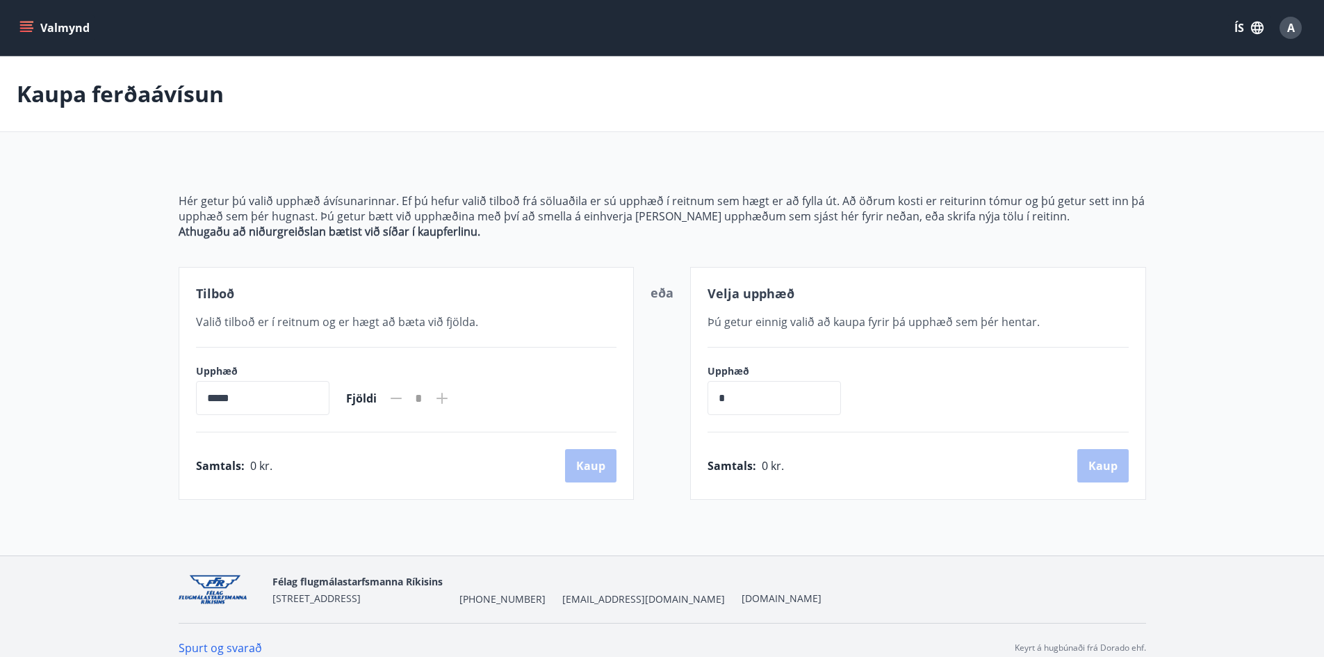
click at [31, 26] on icon "menu" at bounding box center [26, 24] width 13 height 1
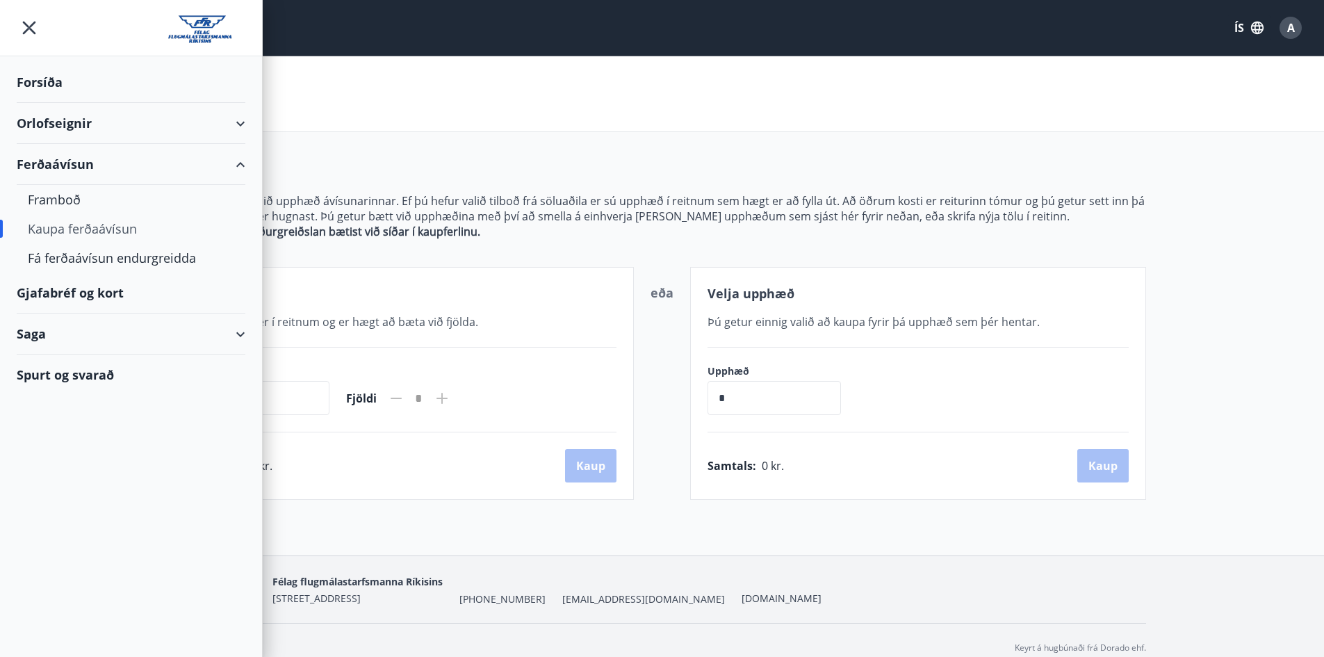
click at [49, 81] on div "Forsíða" at bounding box center [131, 82] width 229 height 41
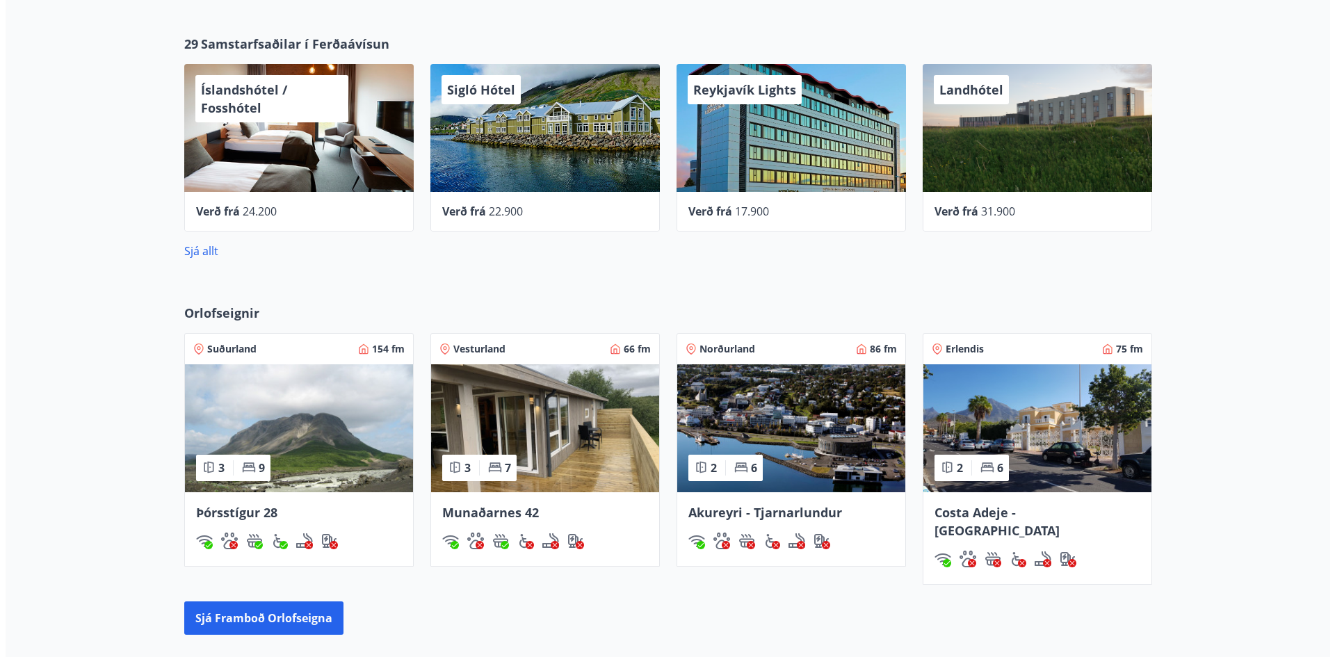
scroll to position [417, 0]
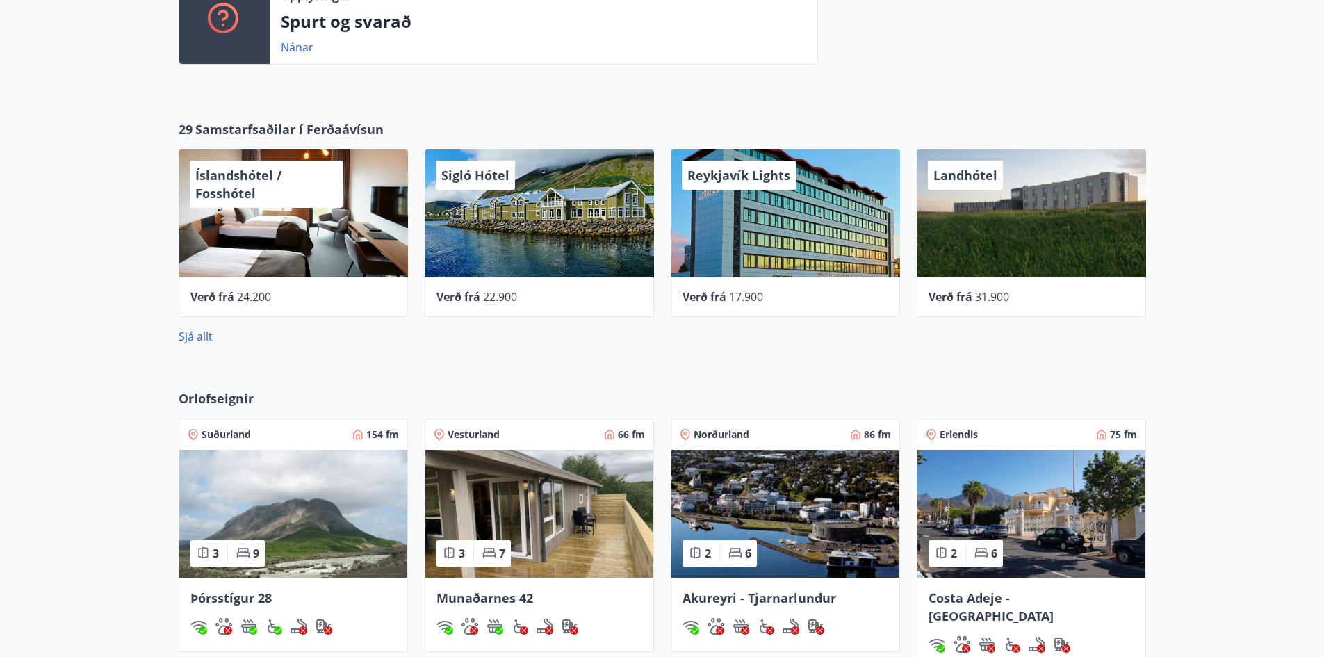
click at [280, 247] on div "Íslandshótel / Fosshótel" at bounding box center [293, 213] width 229 height 128
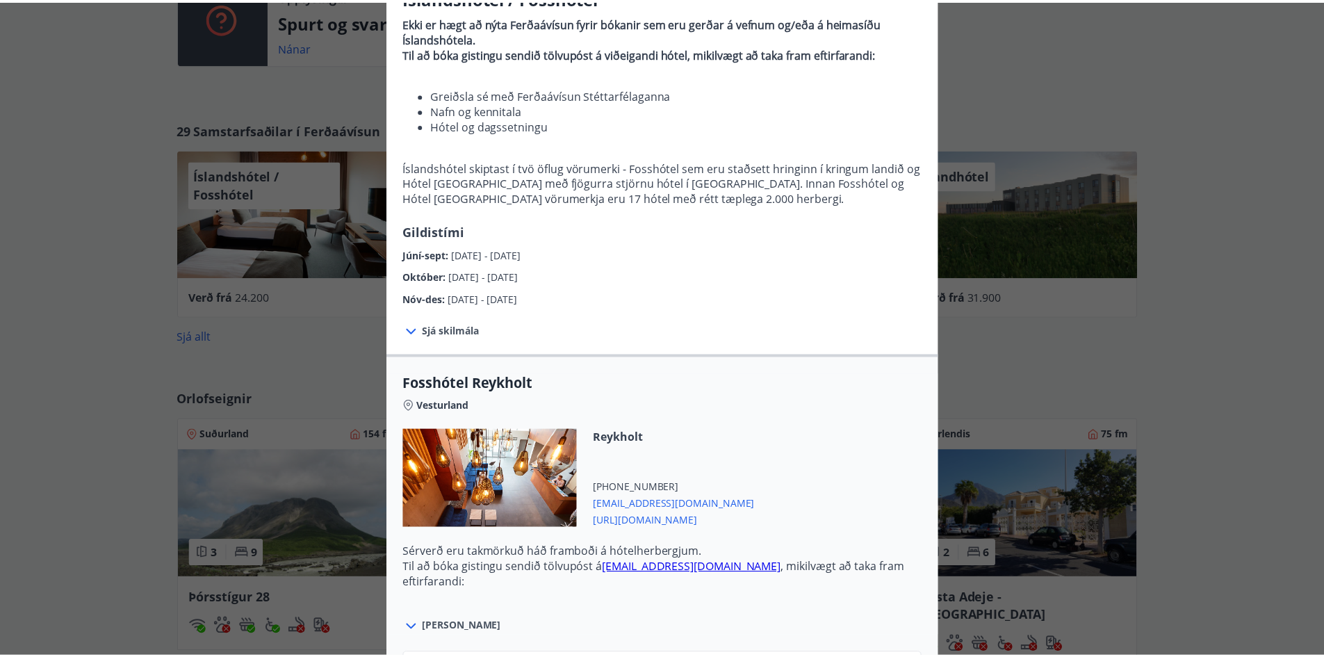
scroll to position [0, 0]
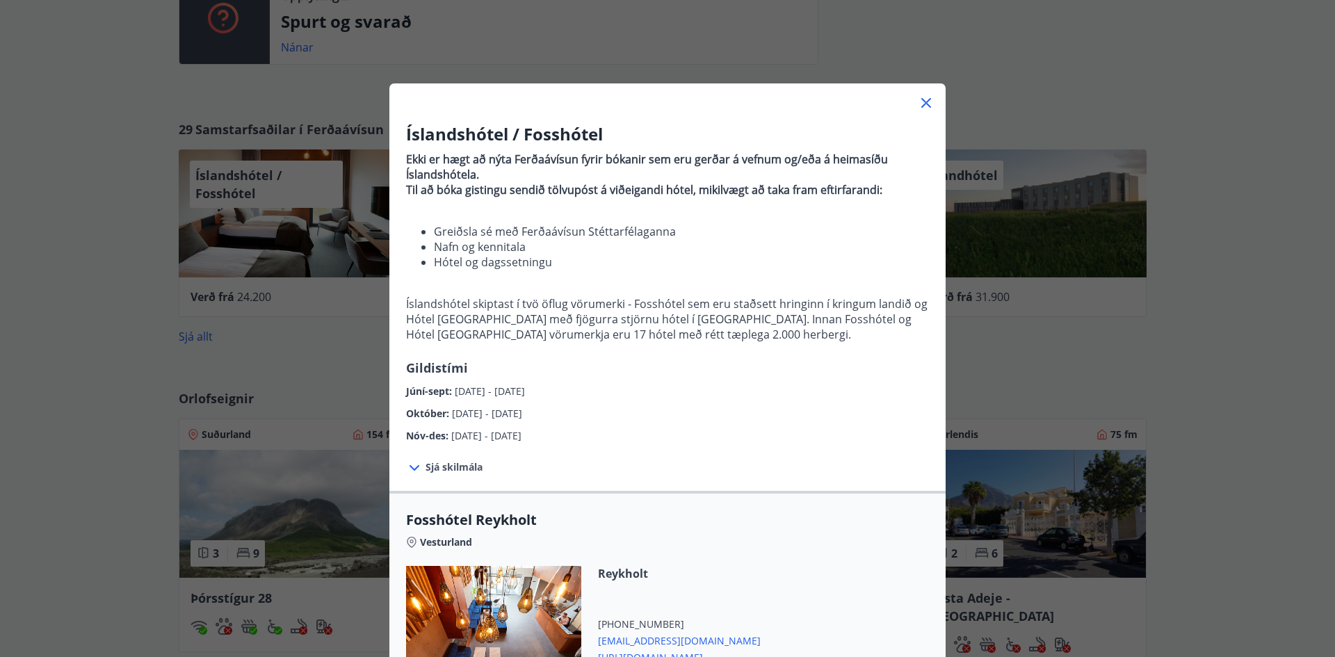
click at [920, 107] on icon at bounding box center [926, 103] width 17 height 17
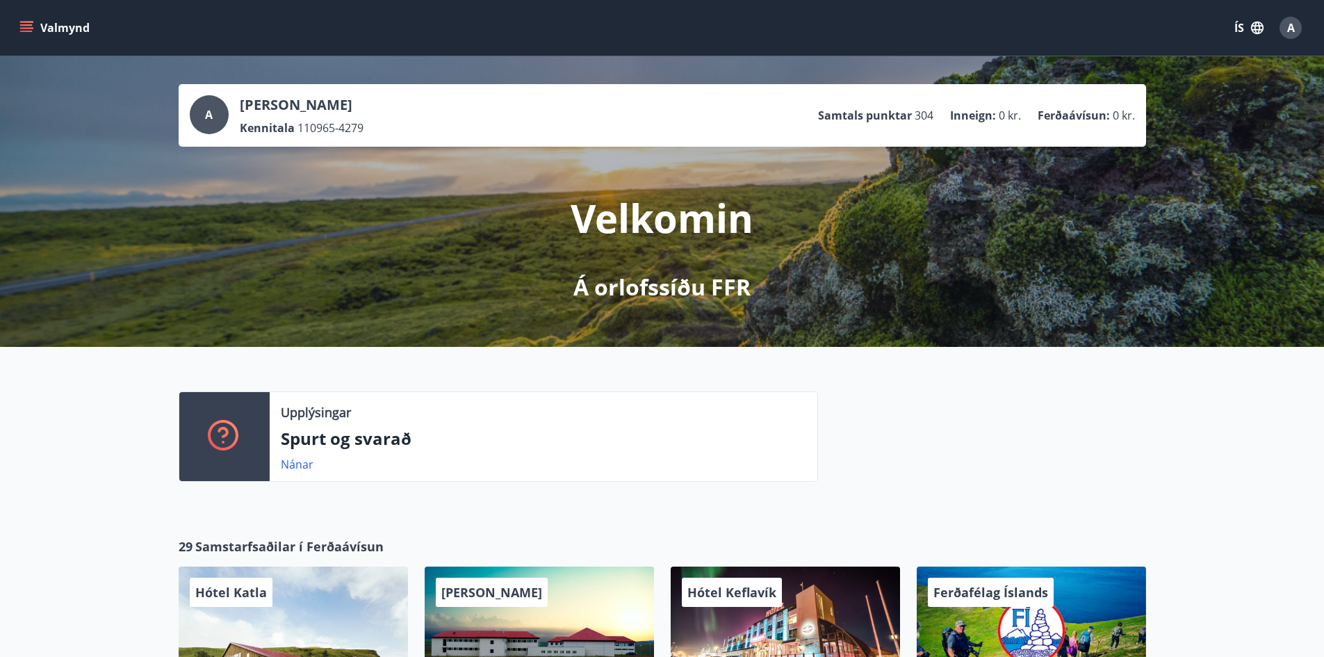
click at [27, 23] on icon "menu" at bounding box center [26, 28] width 14 height 14
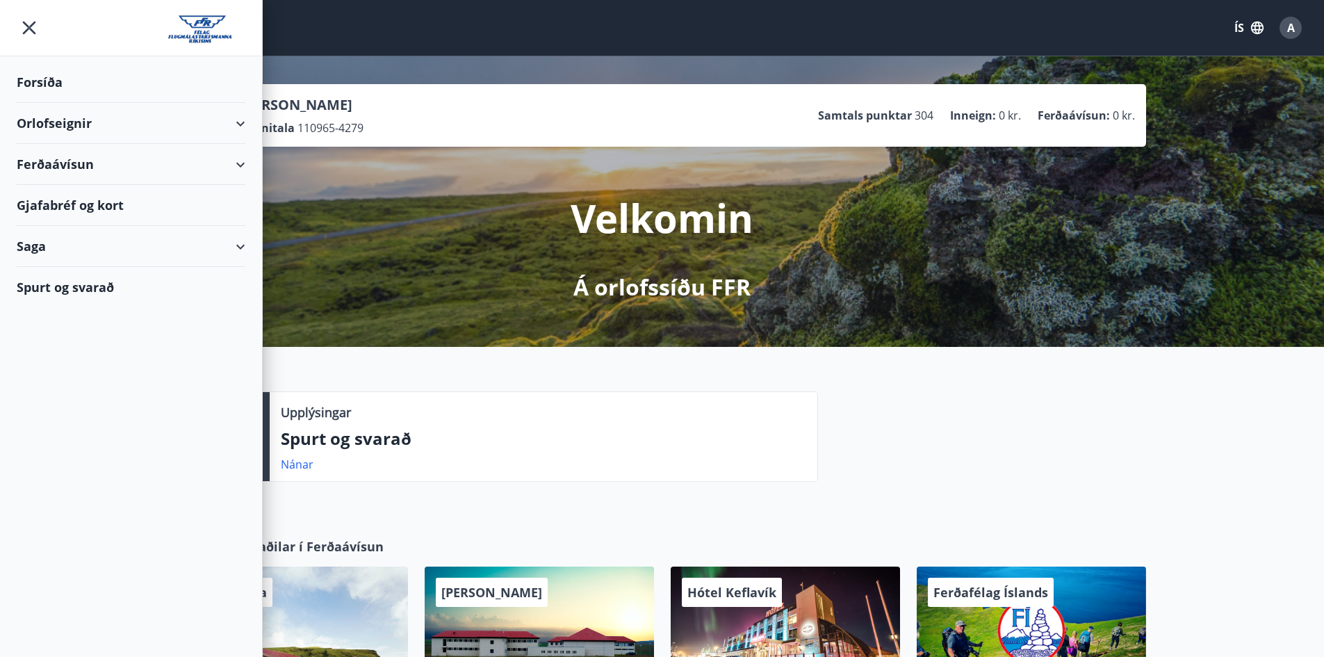
click at [51, 82] on div "Forsíða" at bounding box center [131, 82] width 229 height 41
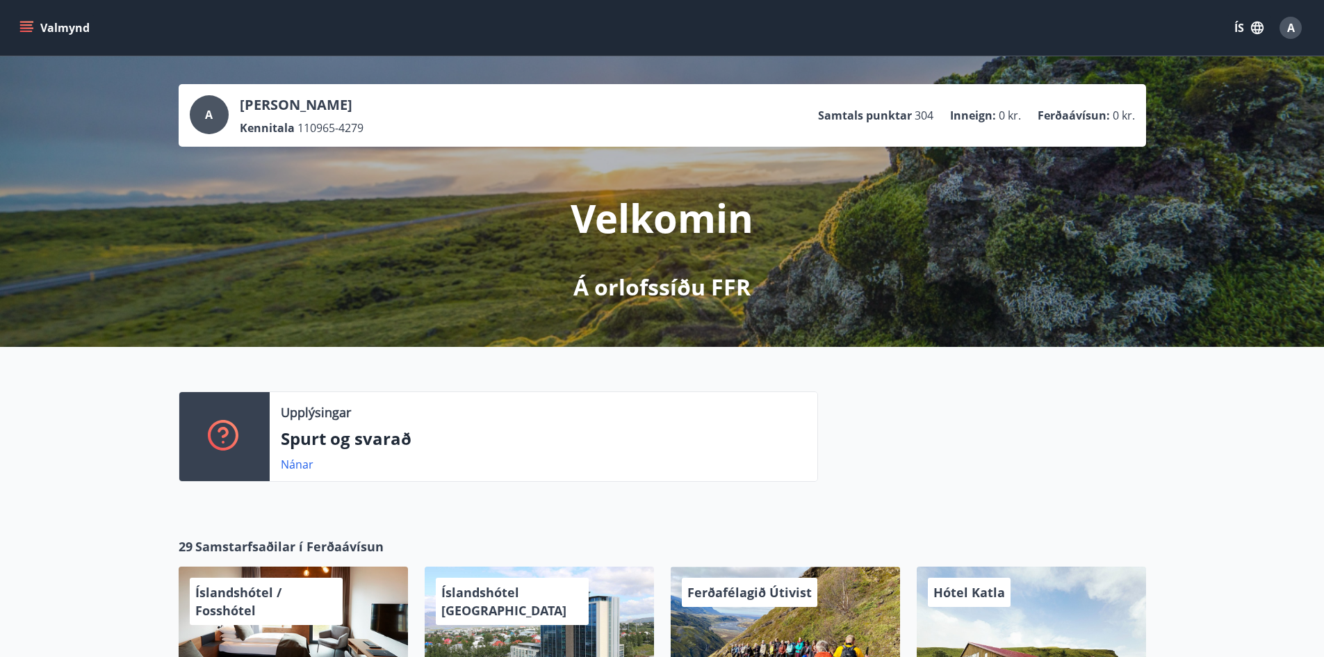
click at [31, 23] on icon "menu" at bounding box center [26, 28] width 14 height 14
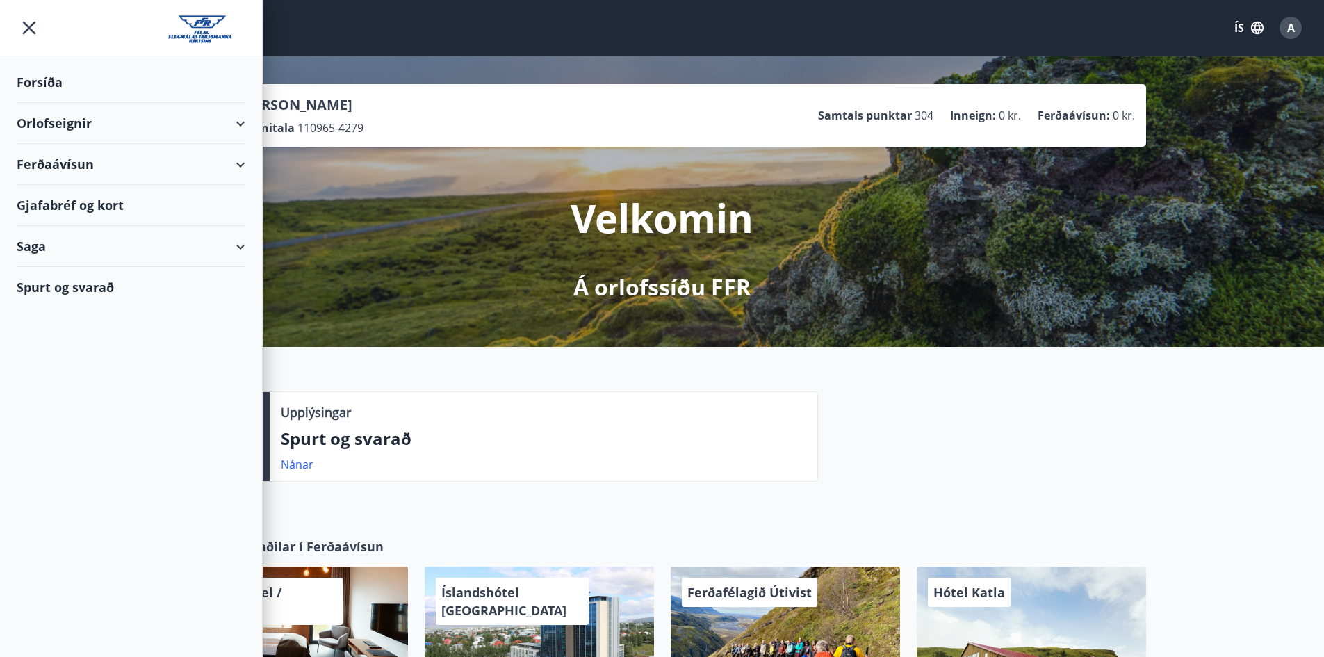
click at [58, 79] on div "Forsíða" at bounding box center [131, 82] width 229 height 41
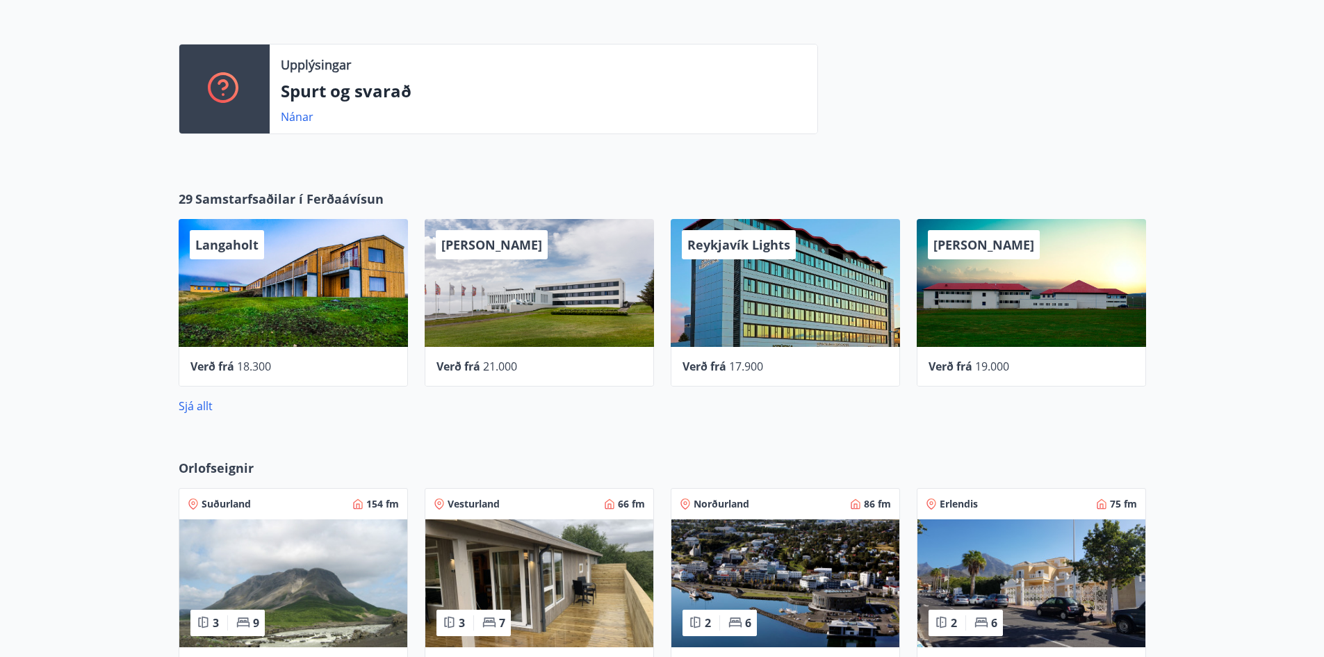
scroll to position [417, 0]
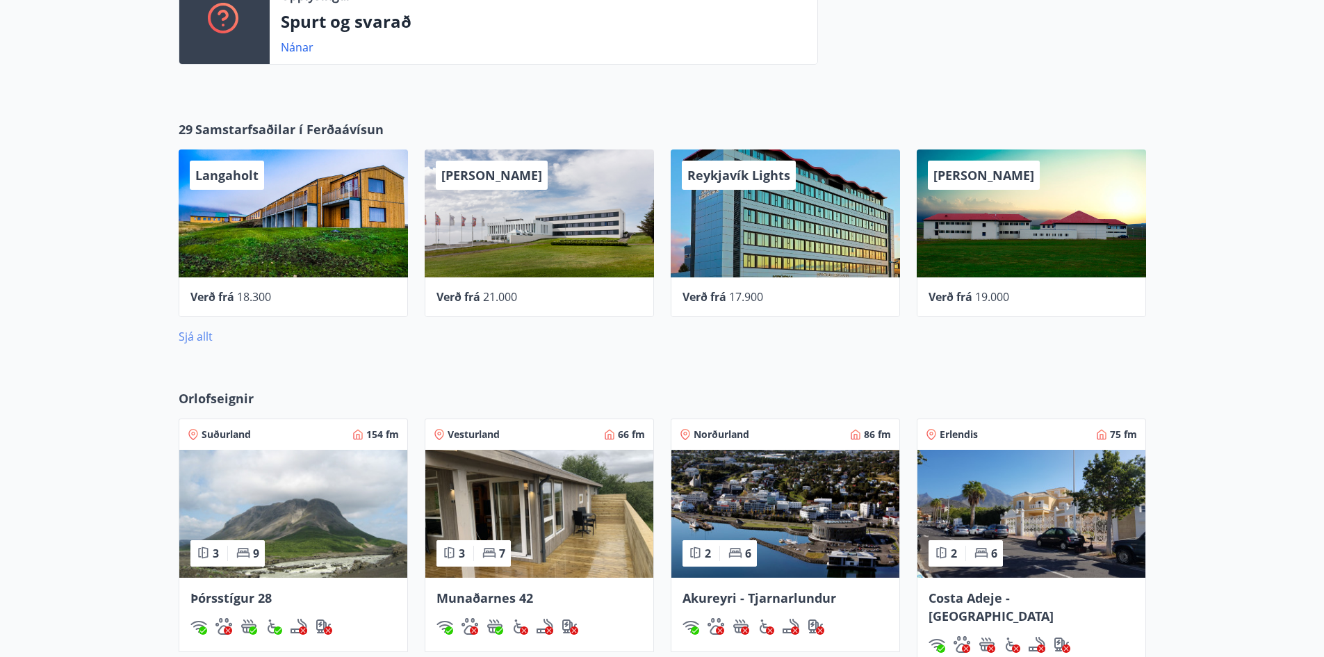
click at [204, 340] on link "Sjá allt" at bounding box center [196, 336] width 34 height 15
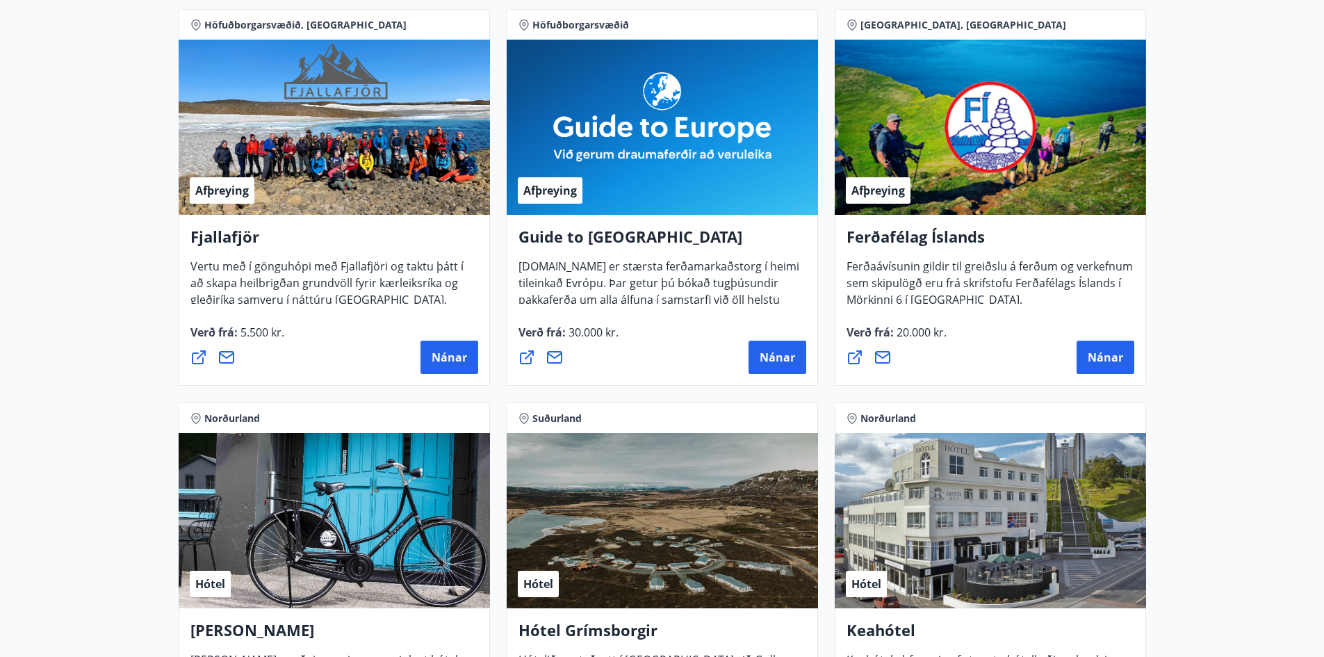
scroll to position [139, 0]
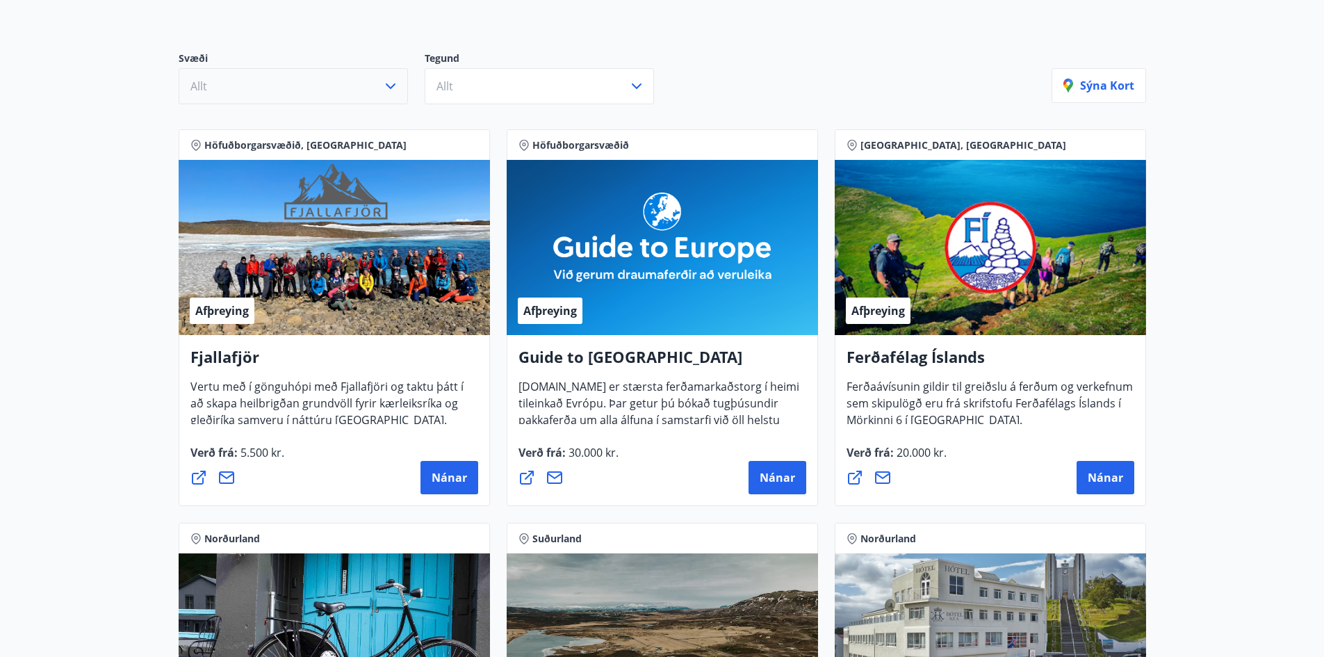
click at [388, 88] on icon "button" at bounding box center [390, 86] width 17 height 17
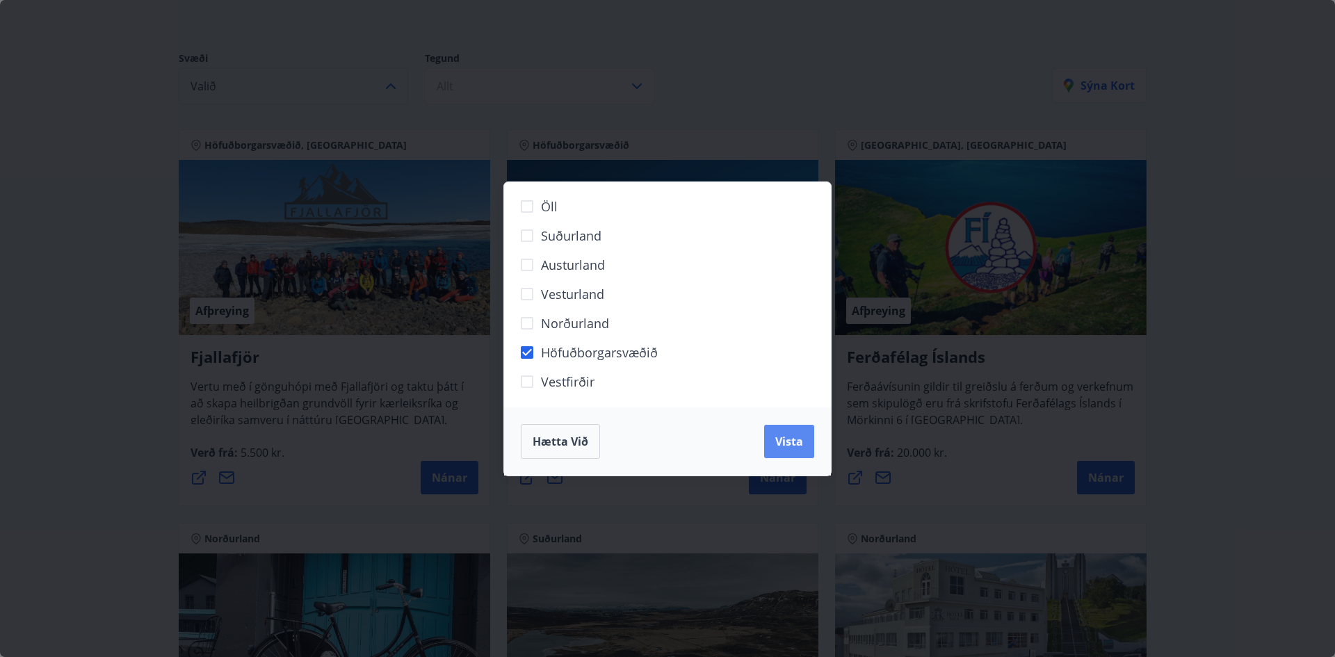
click at [787, 446] on span "Vista" at bounding box center [789, 441] width 28 height 15
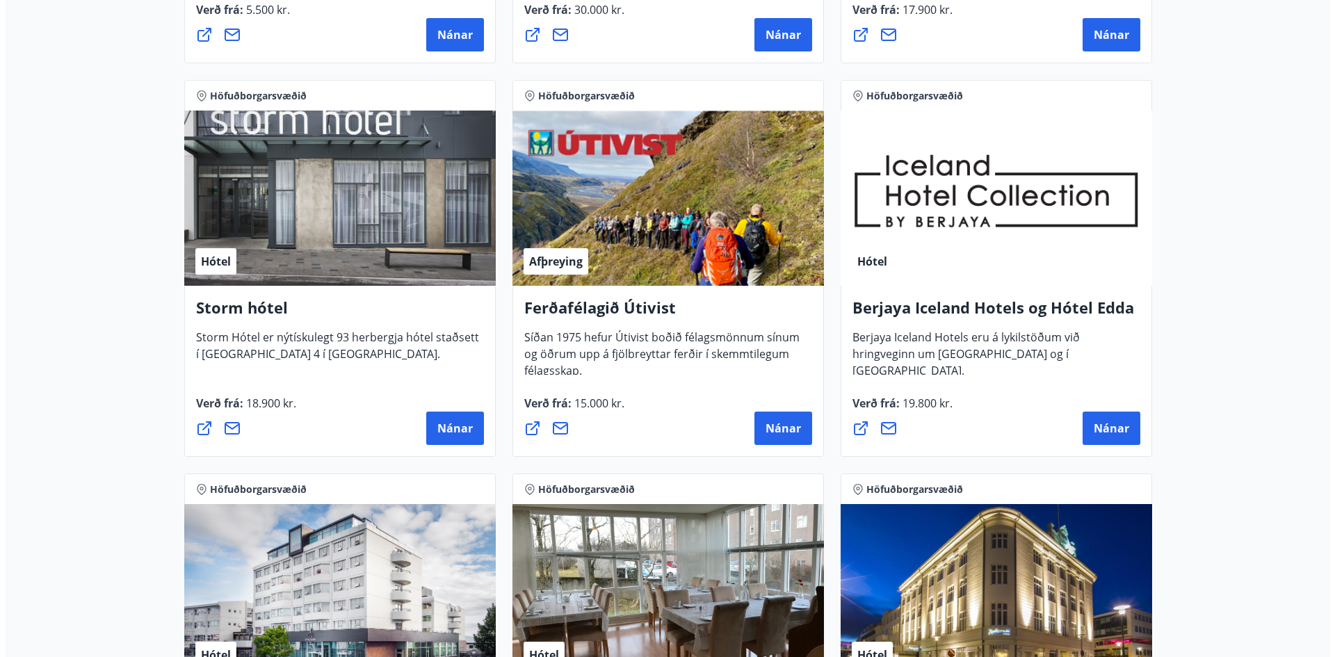
scroll to position [626, 0]
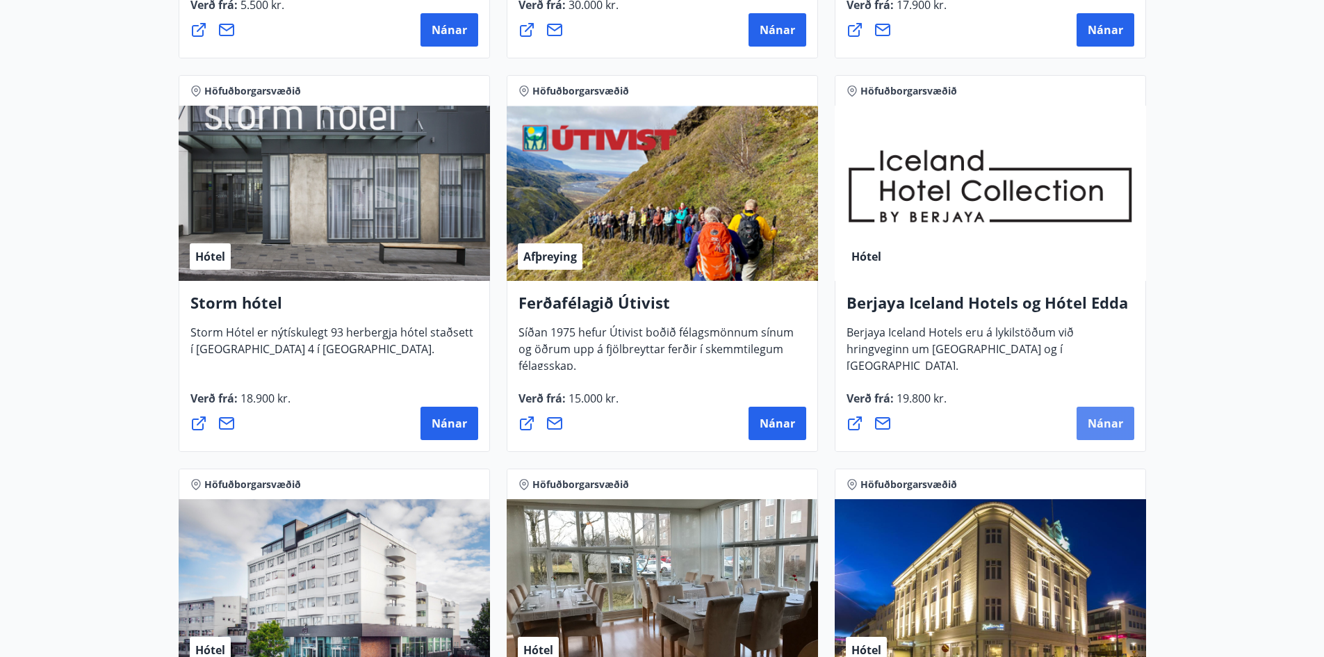
click at [1101, 420] on span "Nánar" at bounding box center [1105, 423] width 35 height 15
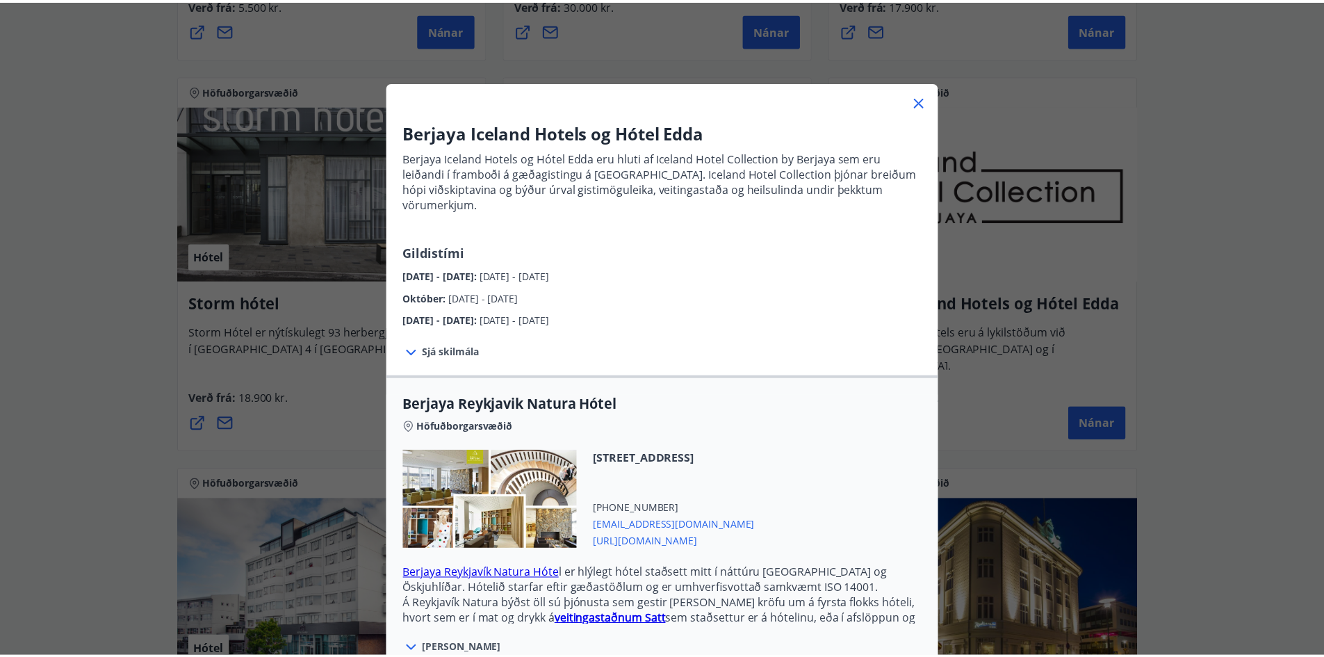
scroll to position [0, 0]
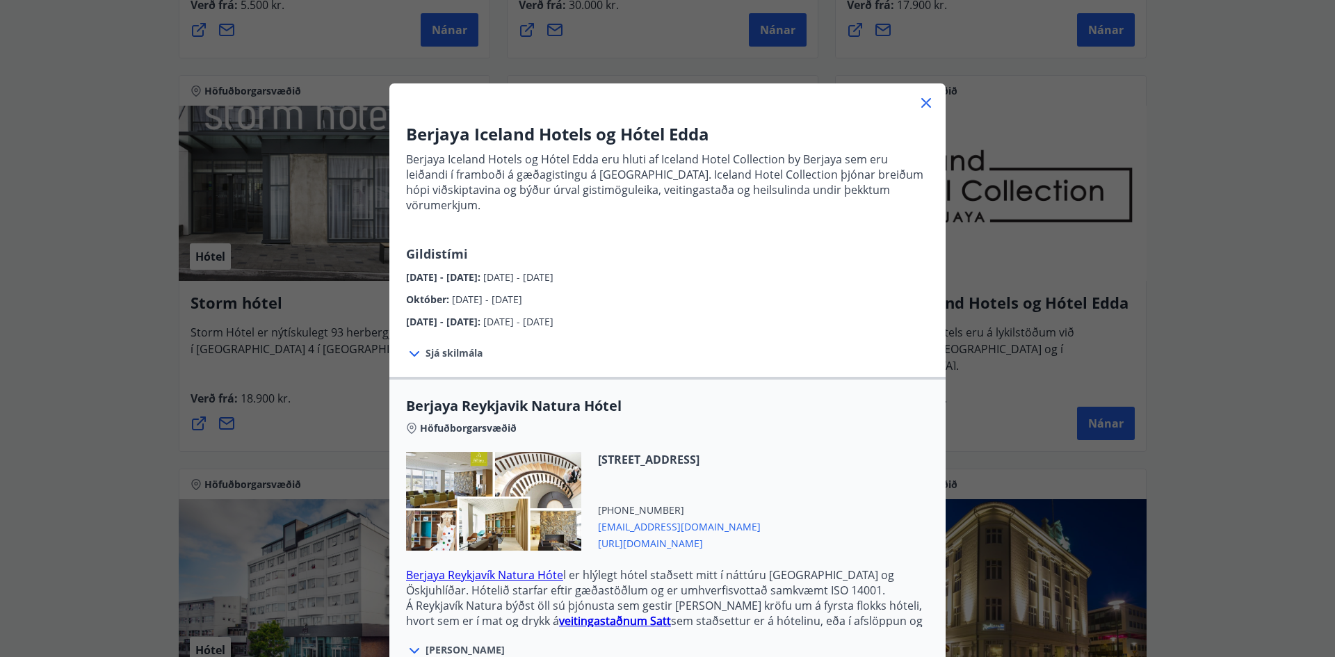
click at [921, 99] on icon at bounding box center [926, 103] width 17 height 17
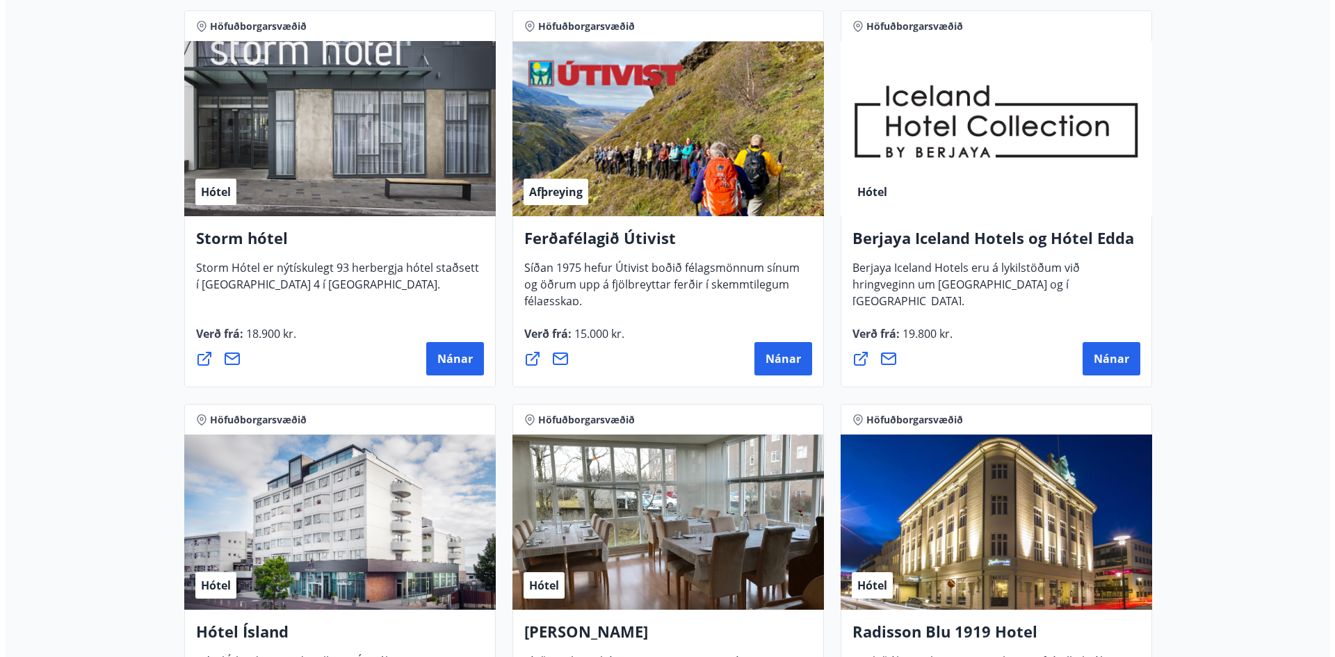
scroll to position [695, 0]
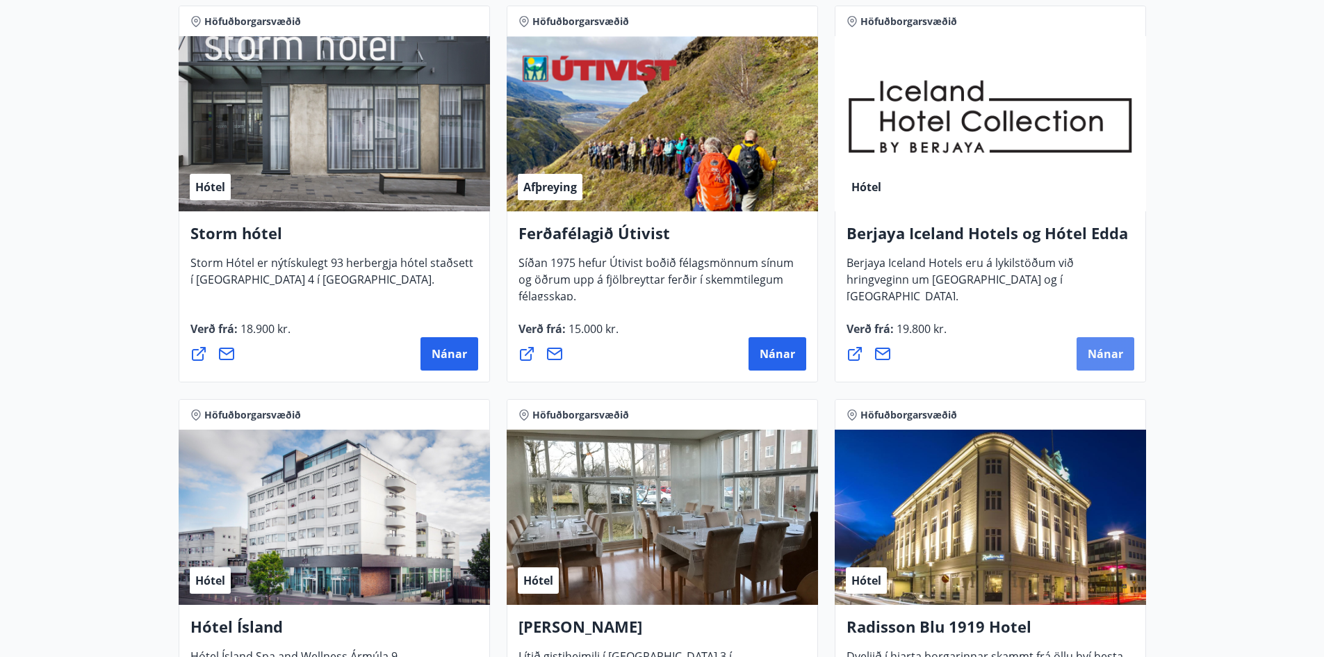
click at [1114, 350] on span "Nánar" at bounding box center [1105, 353] width 35 height 15
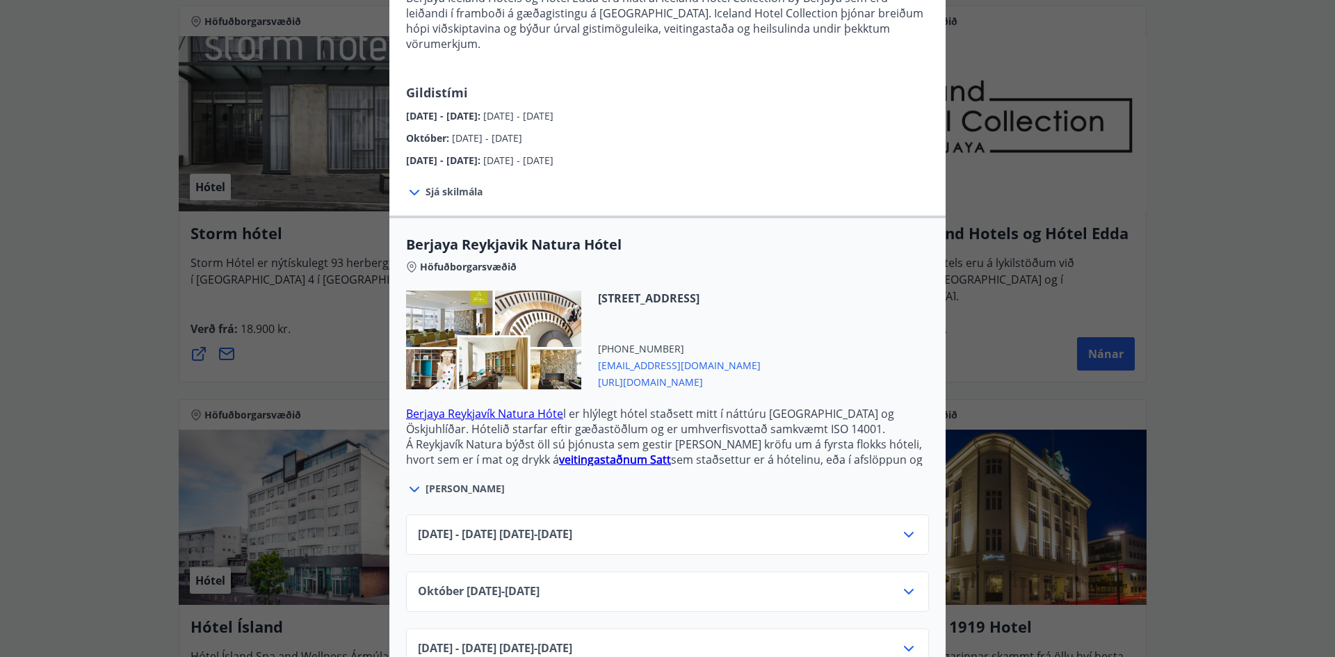
scroll to position [185, 0]
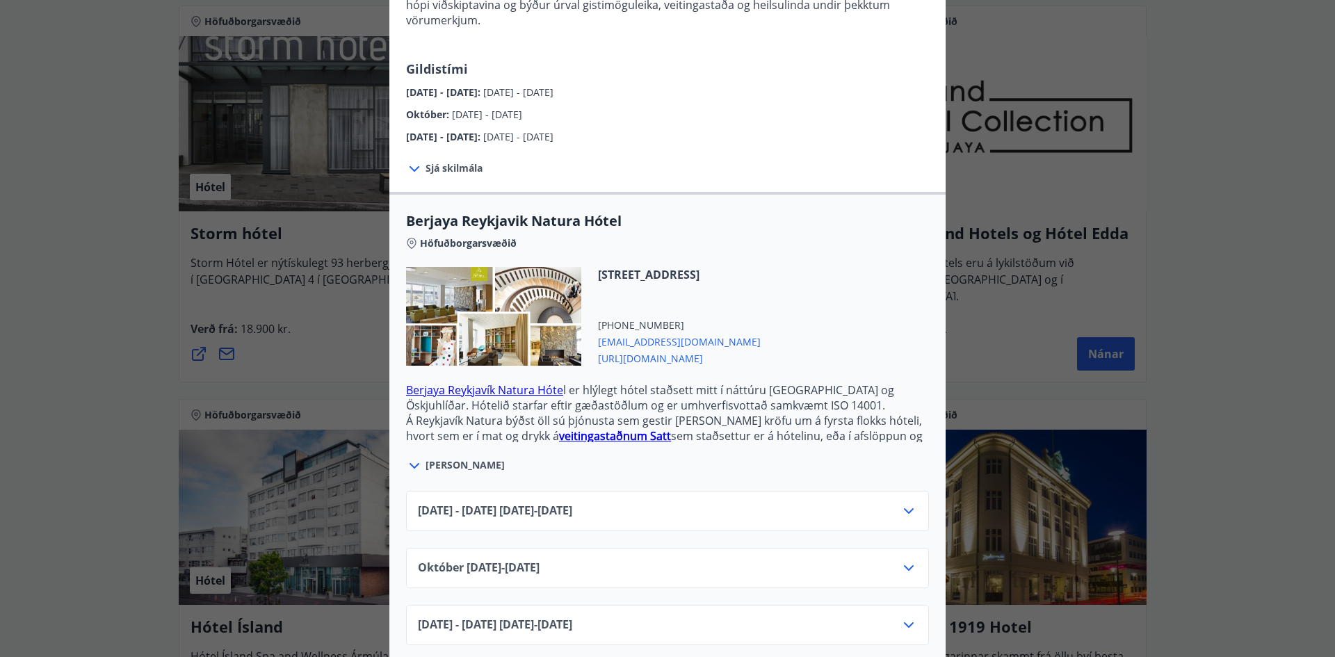
click at [678, 349] on span "https://www.icelandhotelcollectionbyberjaya.com/is" at bounding box center [679, 357] width 163 height 17
